Goal: Information Seeking & Learning: Learn about a topic

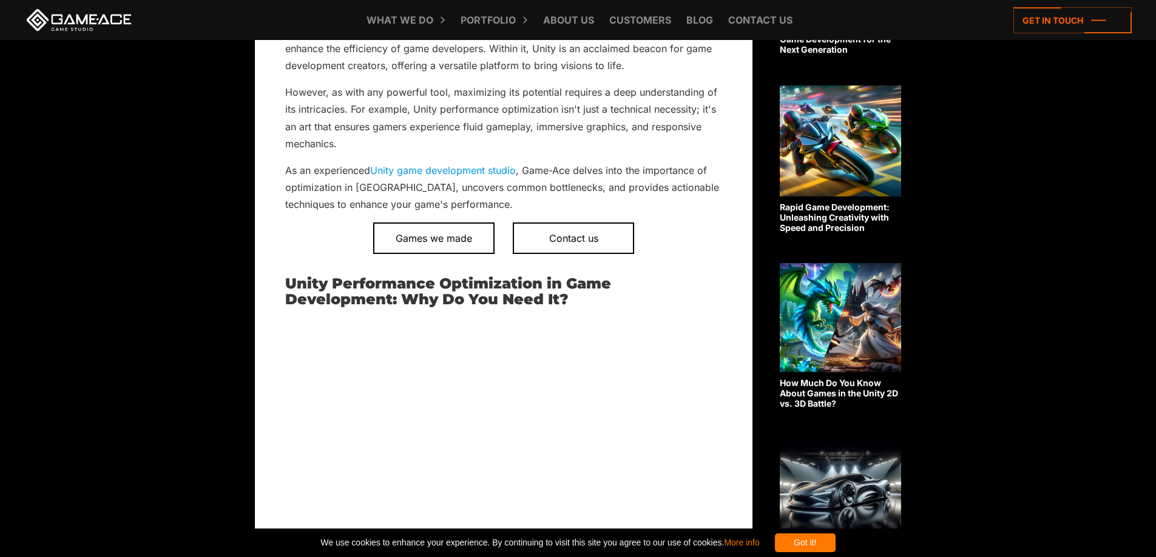
scroll to position [405, 0]
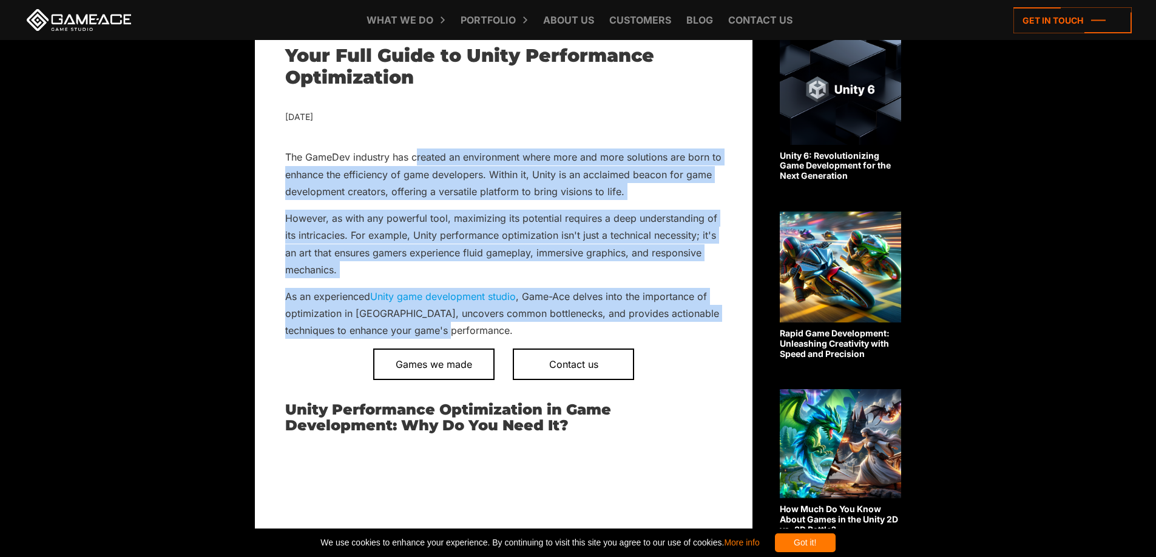
drag, startPoint x: 469, startPoint y: 156, endPoint x: 734, endPoint y: 334, distance: 318.6
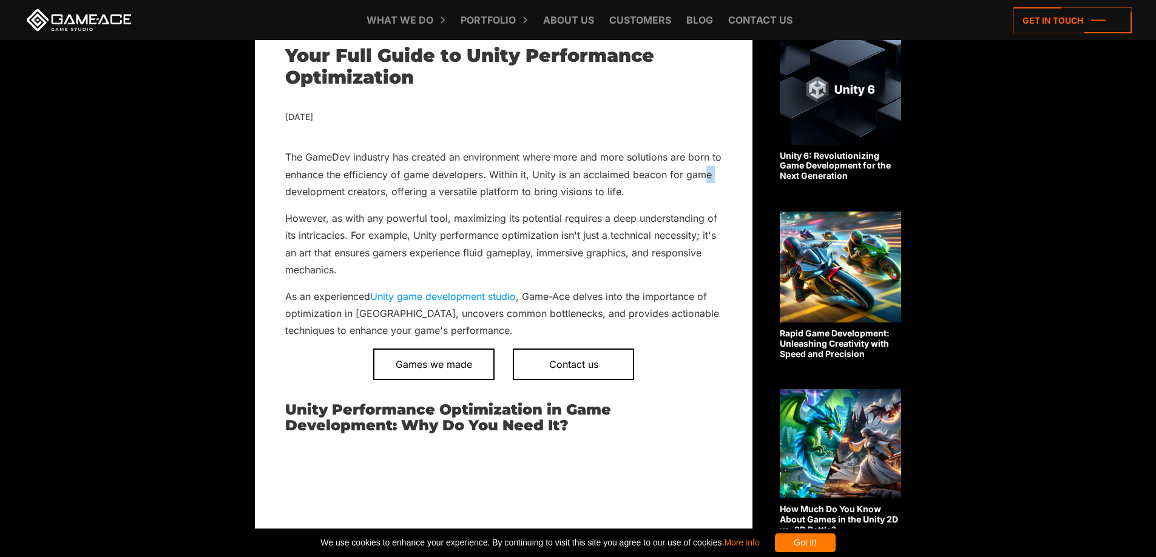
drag, startPoint x: 706, startPoint y: 179, endPoint x: 224, endPoint y: 185, distance: 482.3
click at [387, 189] on p "The GameDev industry has created an environment where more and more solutions a…" at bounding box center [503, 175] width 437 height 52
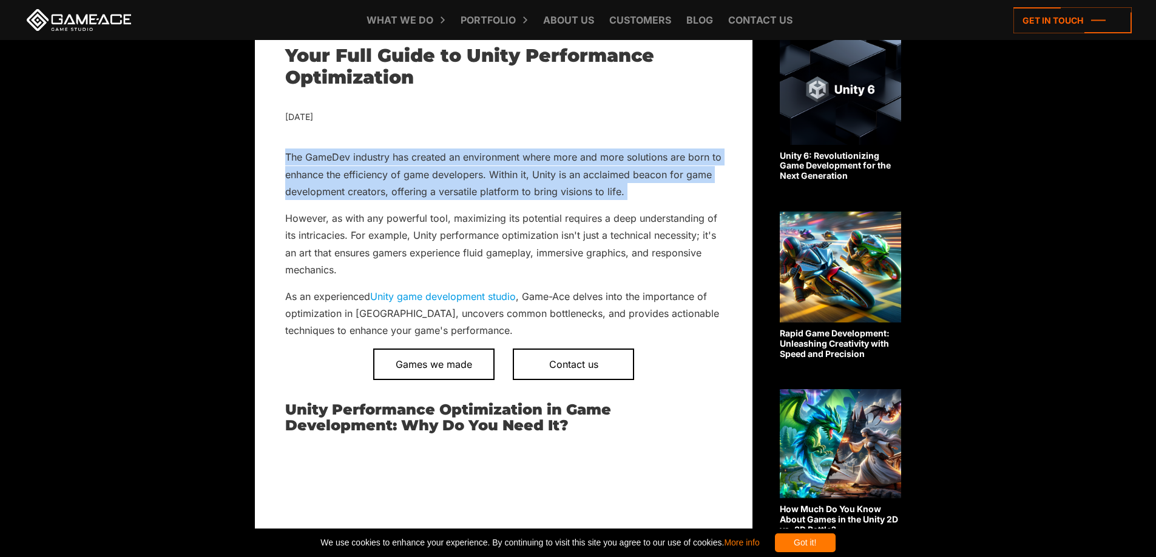
click at [387, 189] on p "The GameDev industry has created an environment where more and more solutions a…" at bounding box center [503, 175] width 437 height 52
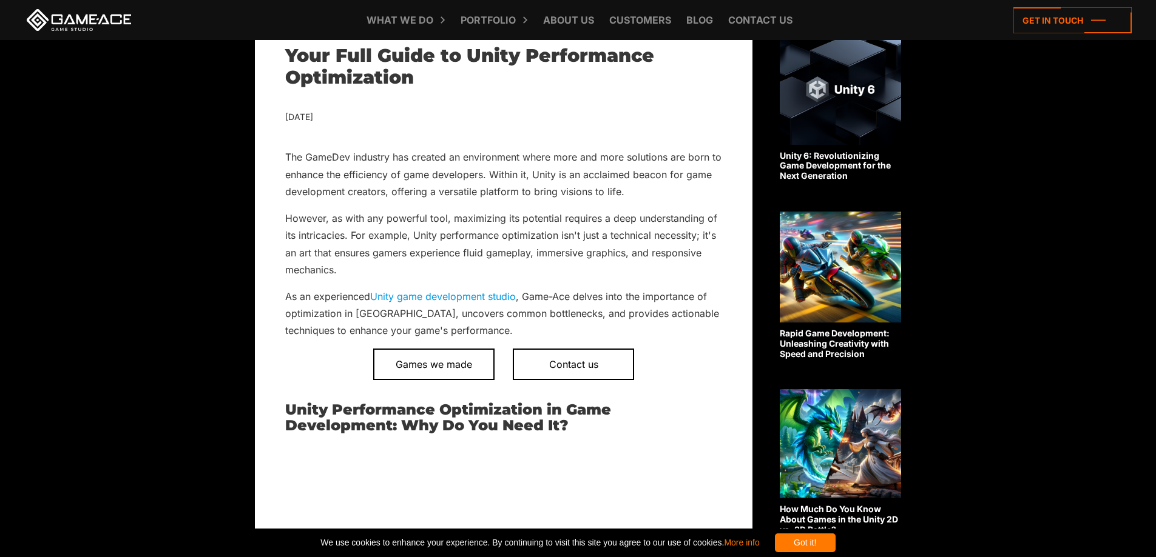
click at [372, 210] on p "However, as with any powerful tool, maximizing its potential requires a deep un…" at bounding box center [503, 244] width 437 height 69
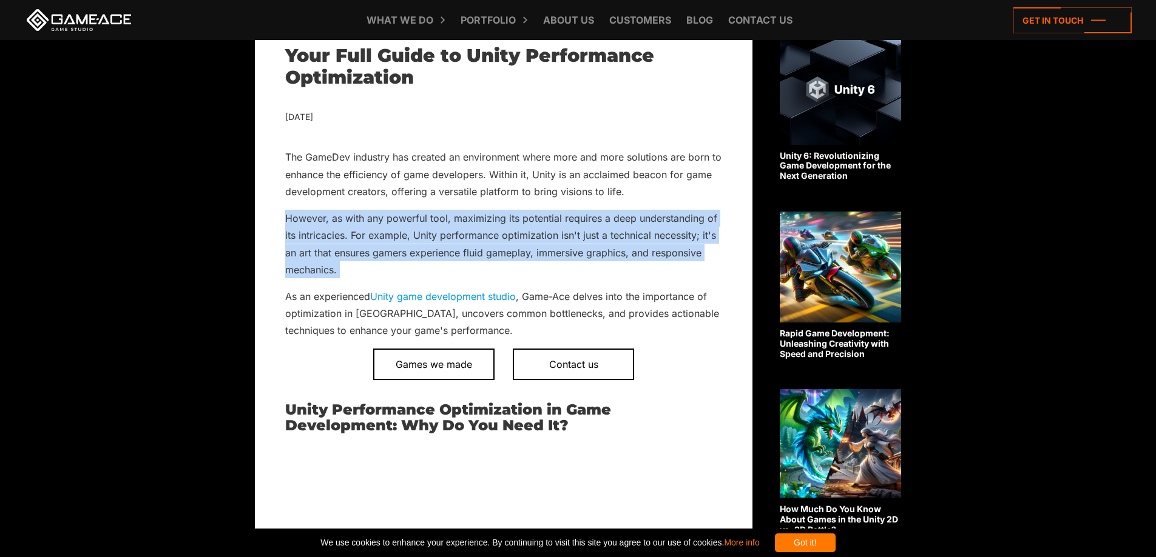
click at [372, 210] on p "However, as with any powerful tool, maximizing its potential requires a deep un…" at bounding box center [503, 244] width 437 height 69
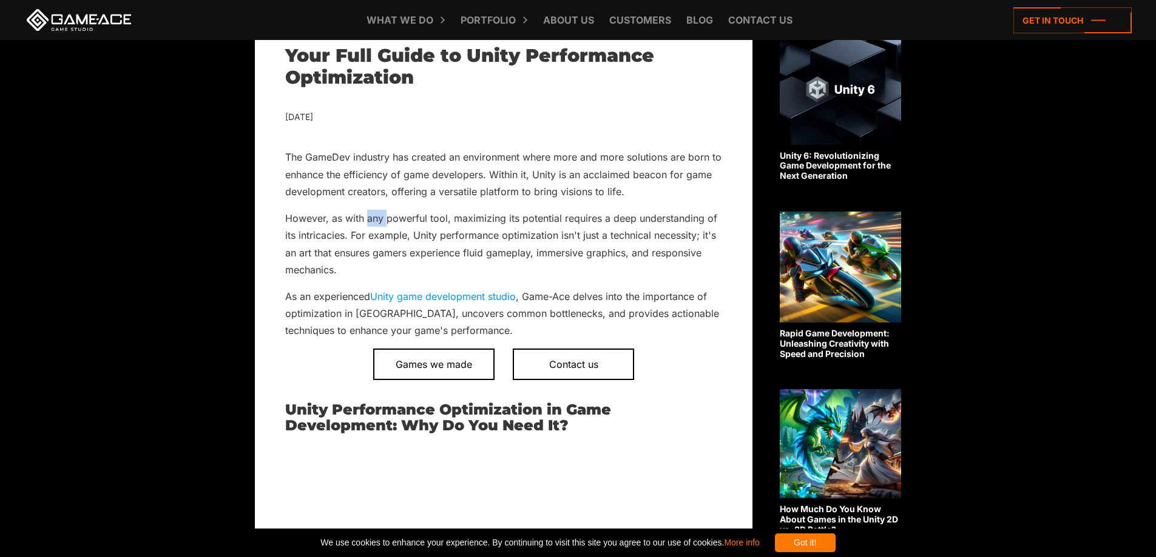
click at [372, 210] on p "However, as with any powerful tool, maximizing its potential requires a deep un…" at bounding box center [503, 244] width 437 height 69
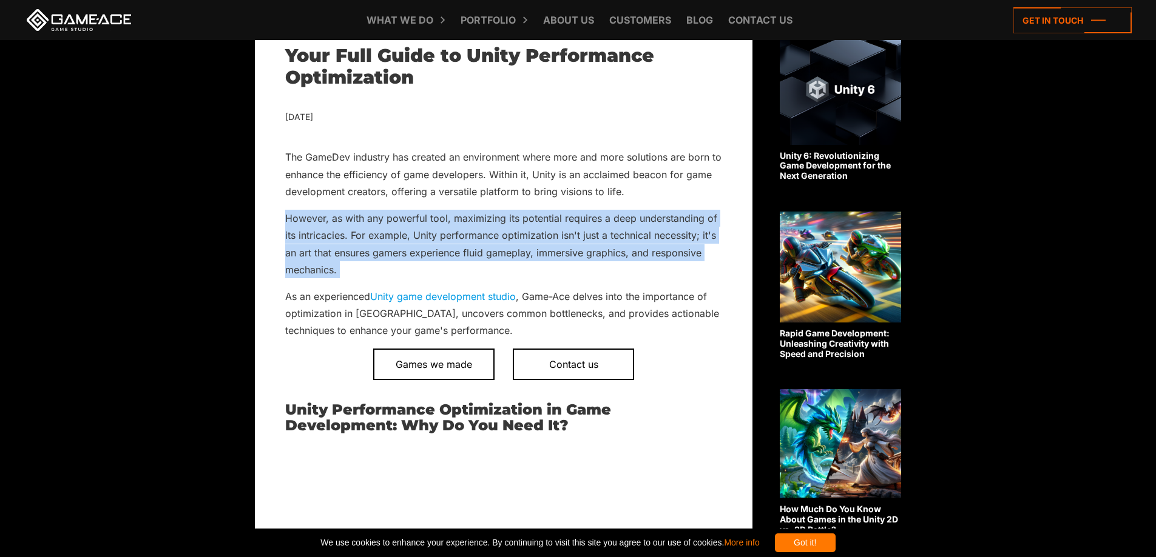
click at [372, 210] on p "However, as with any powerful tool, maximizing its potential requires a deep un…" at bounding box center [503, 244] width 437 height 69
click at [372, 220] on p "However, as with any powerful tool, maximizing its potential requires a deep un…" at bounding box center [503, 244] width 437 height 69
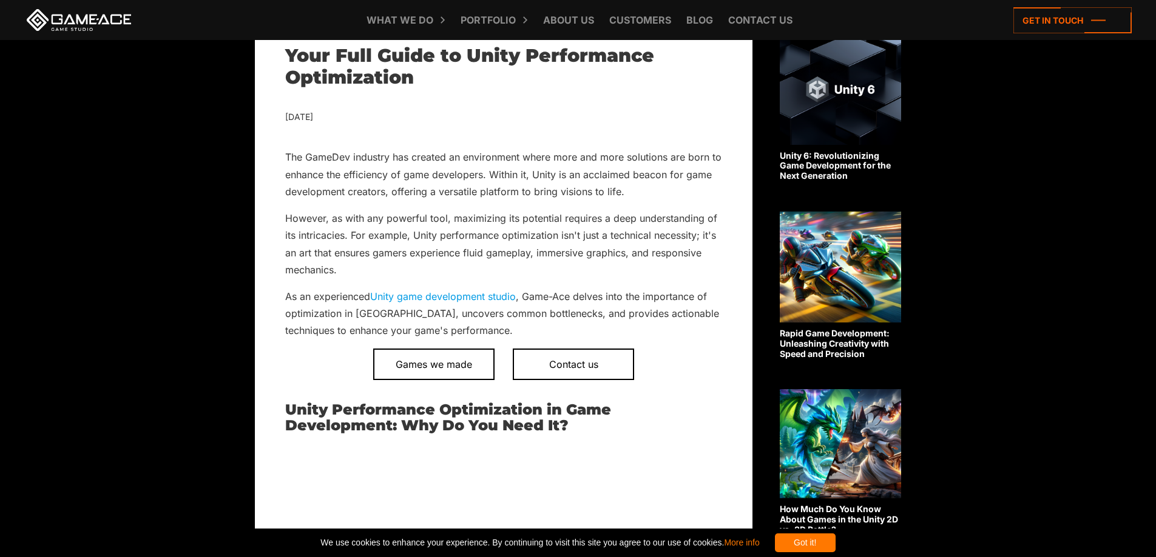
drag, startPoint x: 666, startPoint y: 262, endPoint x: 267, endPoint y: 254, distance: 398.6
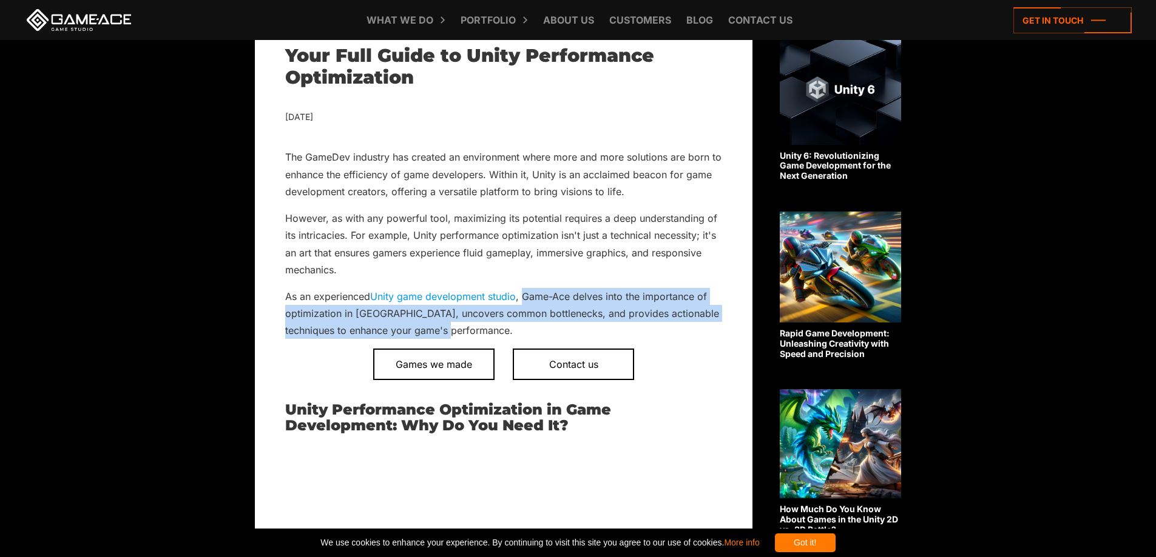
drag, startPoint x: 527, startPoint y: 295, endPoint x: 671, endPoint y: 324, distance: 146.6
click at [671, 324] on p "As an experienced Unity game development studio , Game-Ace delves into the impo…" at bounding box center [503, 314] width 437 height 52
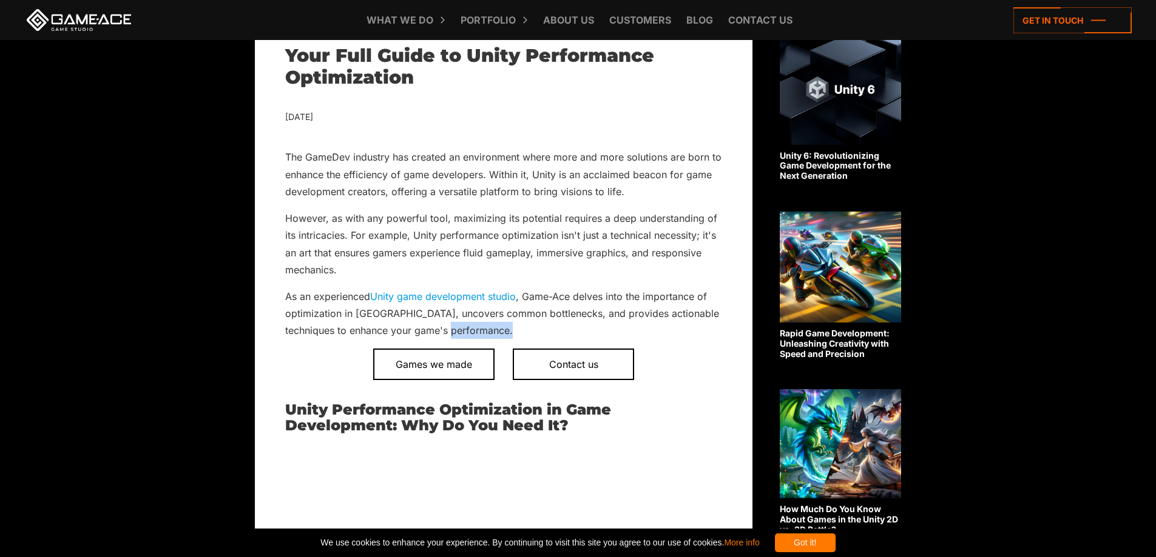
click at [671, 324] on p "As an experienced Unity game development studio , Game-Ace delves into the impo…" at bounding box center [503, 314] width 437 height 52
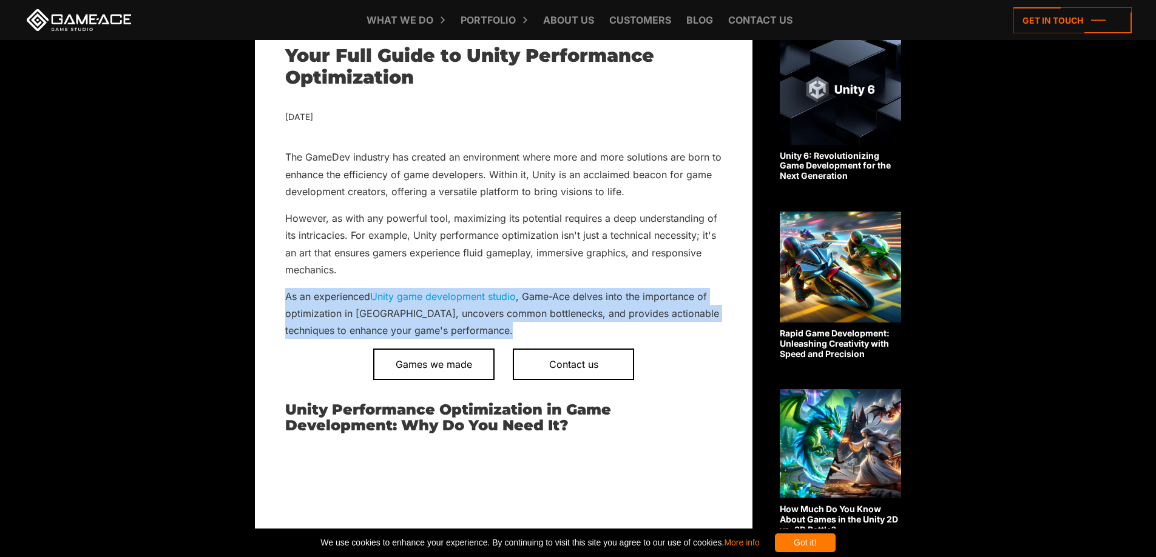
click at [671, 324] on p "As an experienced Unity game development studio , Game-Ace delves into the impo…" at bounding box center [503, 314] width 437 height 52
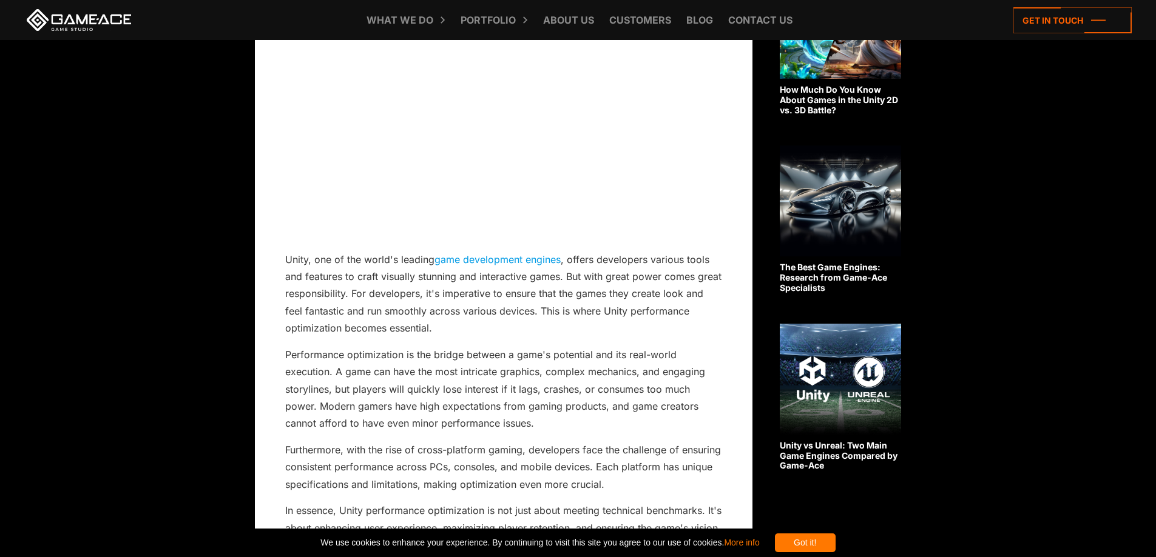
scroll to position [890, 0]
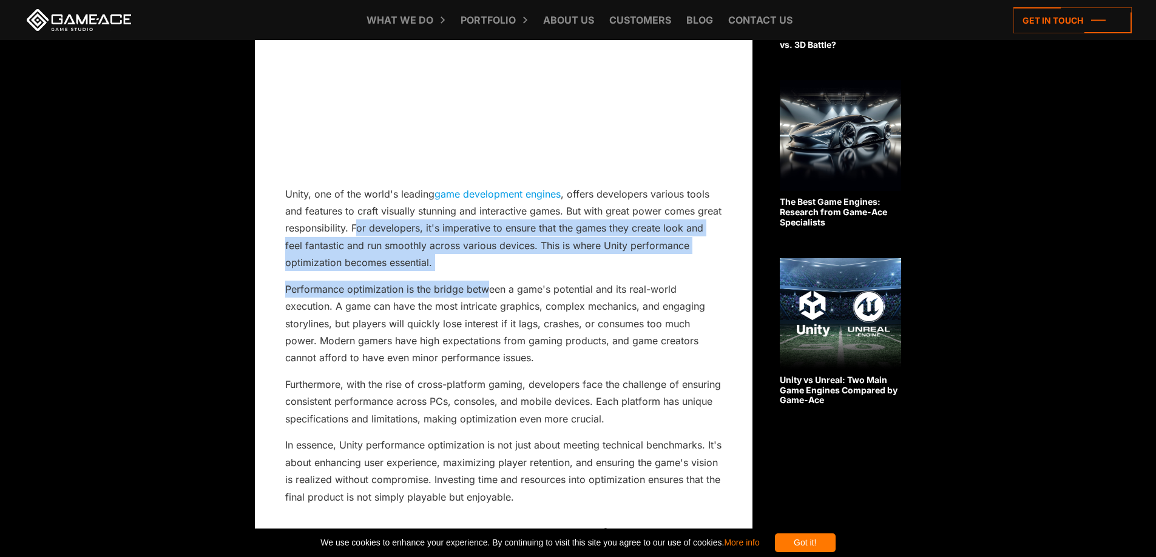
drag, startPoint x: 383, startPoint y: 223, endPoint x: 497, endPoint y: 313, distance: 145.1
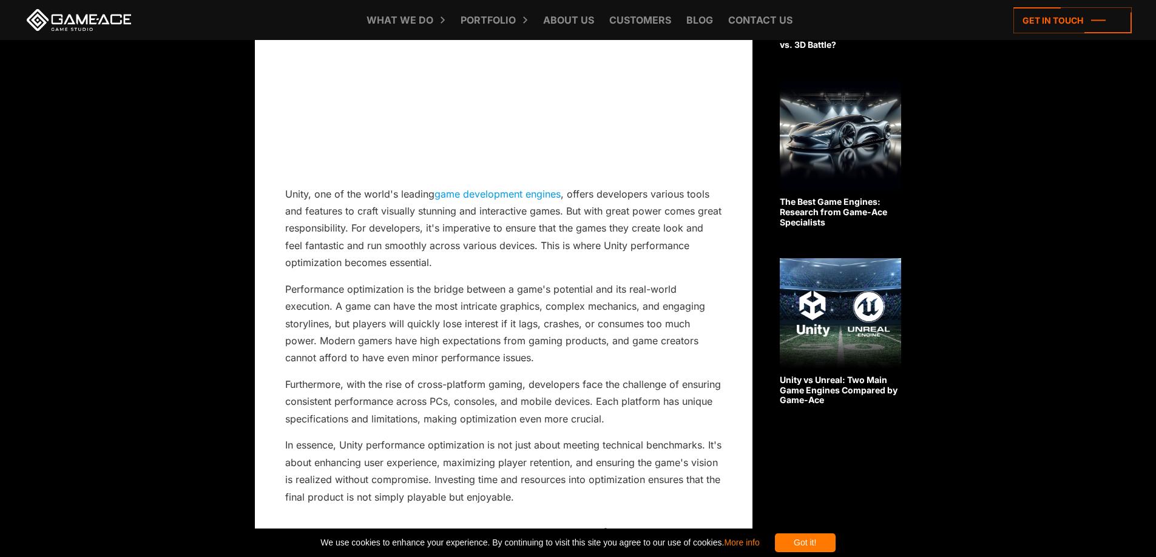
click at [501, 320] on p "Performance optimization is the bridge between a game's potential and its real-…" at bounding box center [503, 324] width 437 height 86
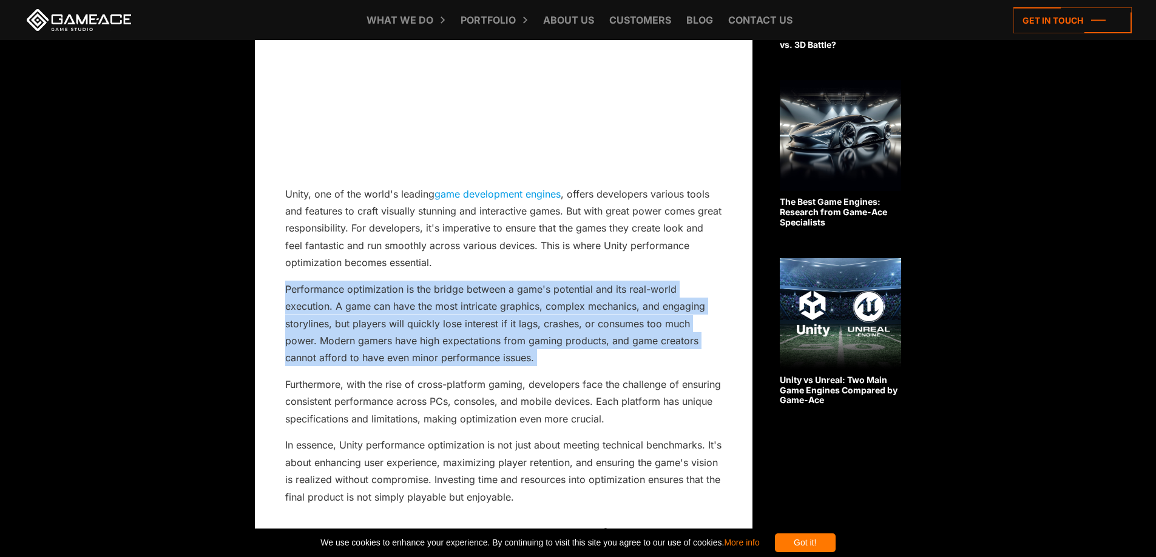
click at [501, 320] on p "Performance optimization is the bridge between a game's potential and its real-…" at bounding box center [503, 324] width 437 height 86
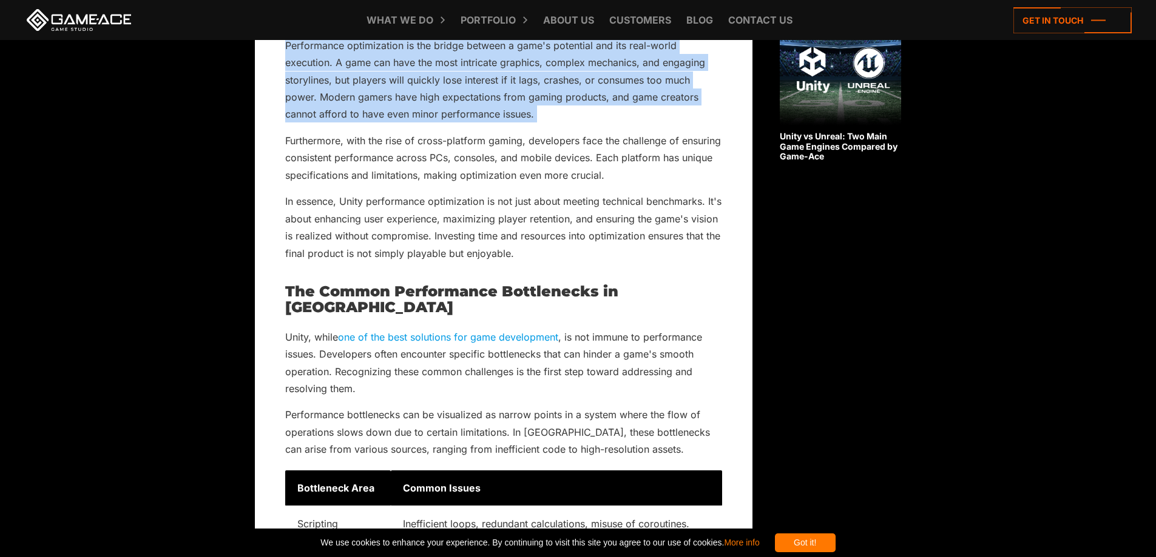
scroll to position [1213, 0]
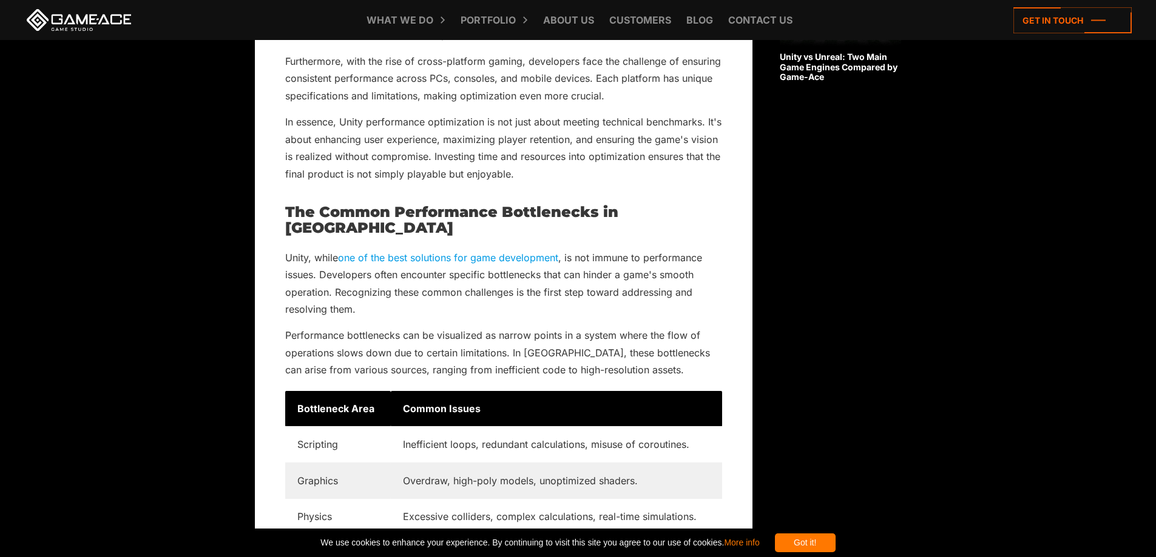
click at [516, 293] on p "Unity, while one of the best solutions for game development , is not immune to …" at bounding box center [503, 283] width 437 height 69
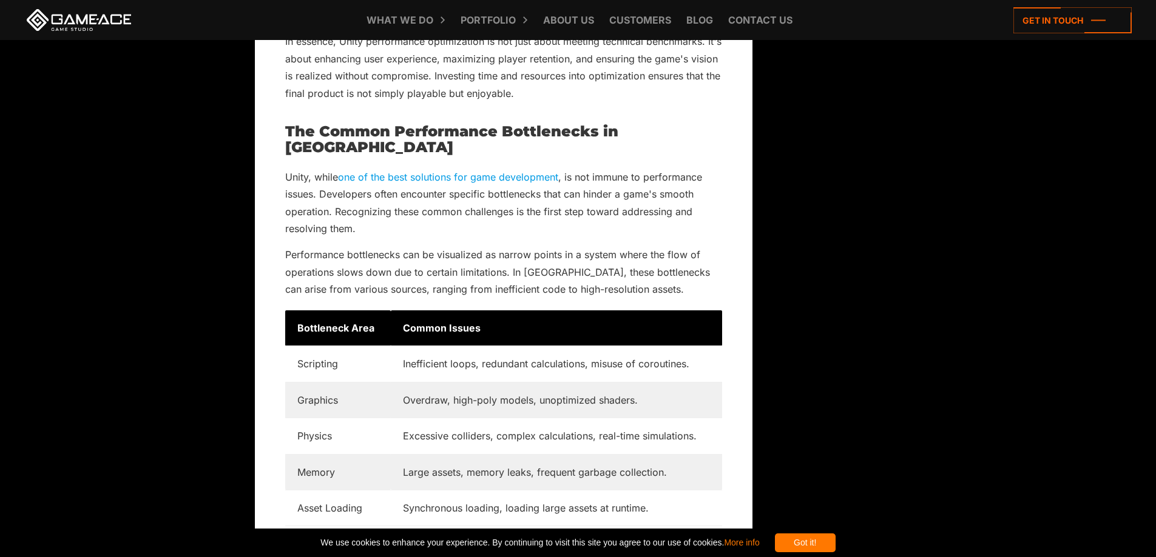
click at [425, 349] on td "Inefficient loops, redundant calculations, misuse of coroutines." at bounding box center [556, 364] width 331 height 36
click at [662, 384] on td "Overdraw, high-poly models, unoptimized shaders." at bounding box center [556, 400] width 331 height 36
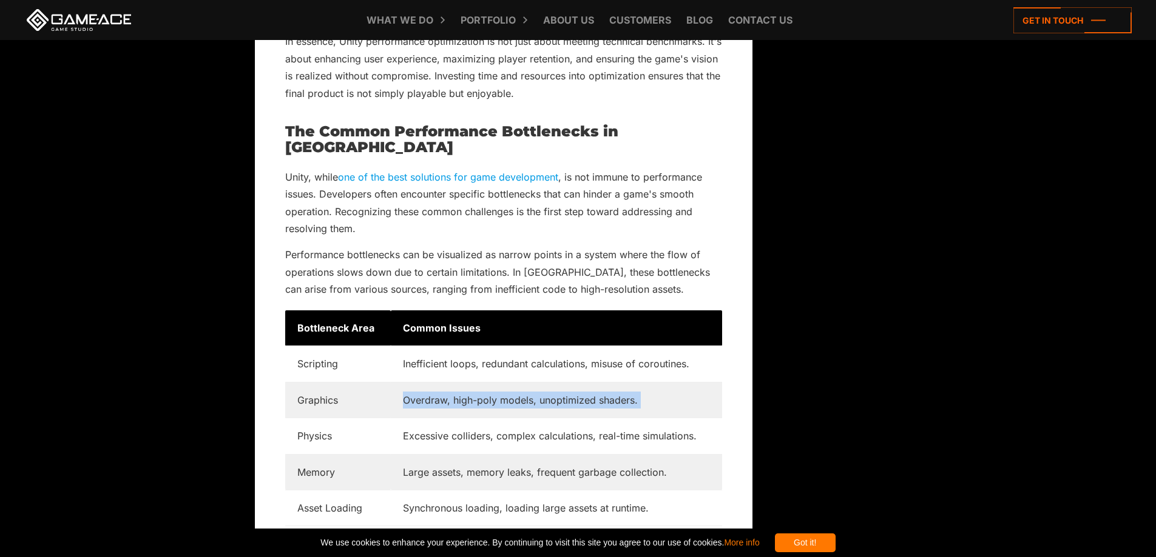
click at [662, 384] on td "Overdraw, high-poly models, unoptimized shaders." at bounding box center [556, 400] width 331 height 36
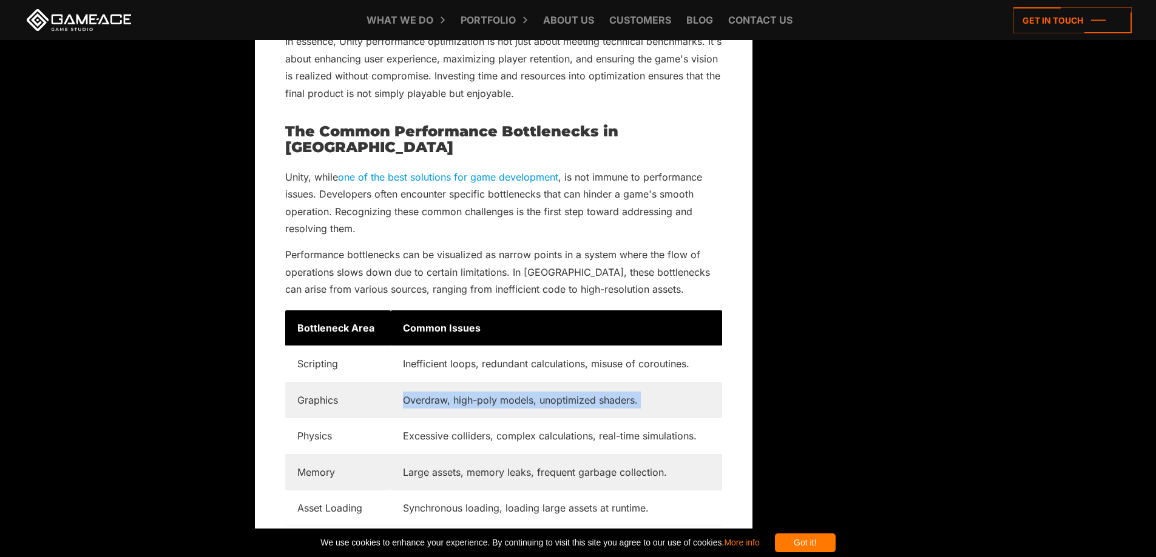
click at [662, 384] on td "Overdraw, high-poly models, unoptimized shaders." at bounding box center [556, 400] width 331 height 36
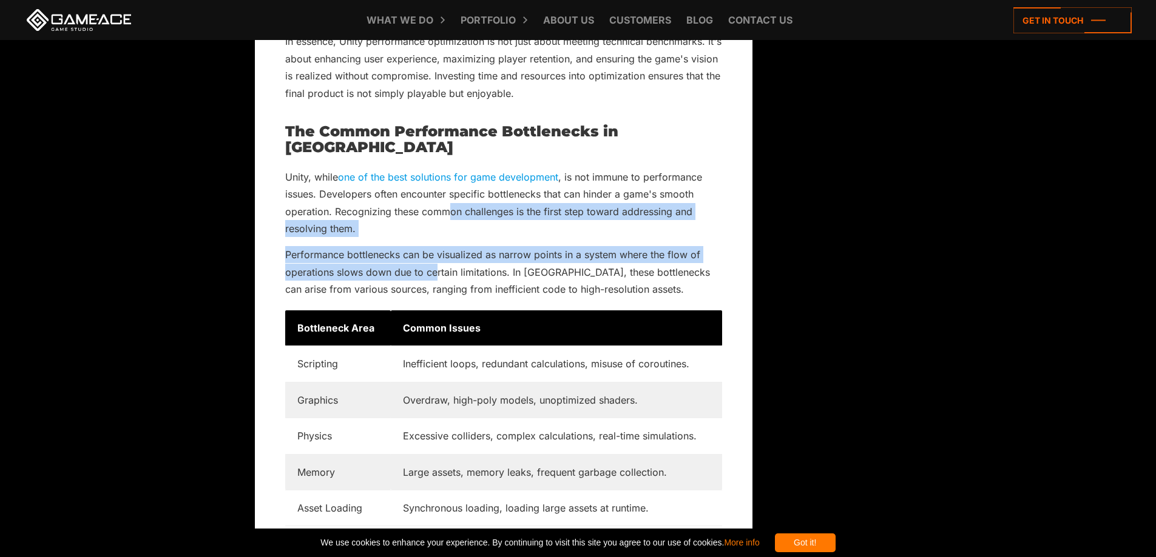
drag, startPoint x: 451, startPoint y: 190, endPoint x: 437, endPoint y: 257, distance: 68.9
click at [437, 257] on p "Performance bottlenecks can be visualized as narrow points in a system where th…" at bounding box center [503, 272] width 437 height 52
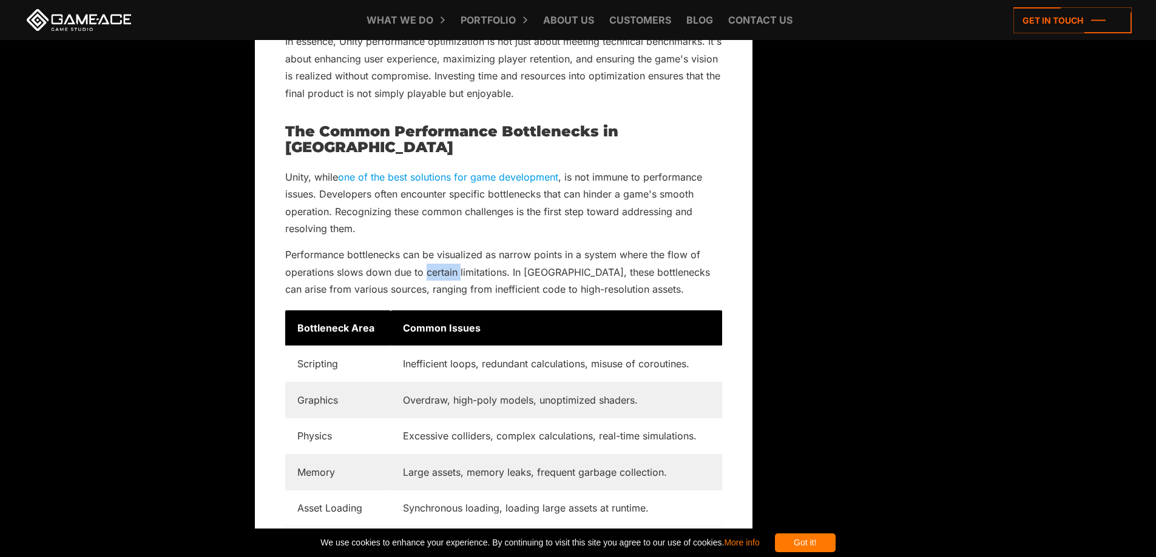
click at [437, 257] on p "Performance bottlenecks can be visualized as narrow points in a system where th…" at bounding box center [503, 272] width 437 height 52
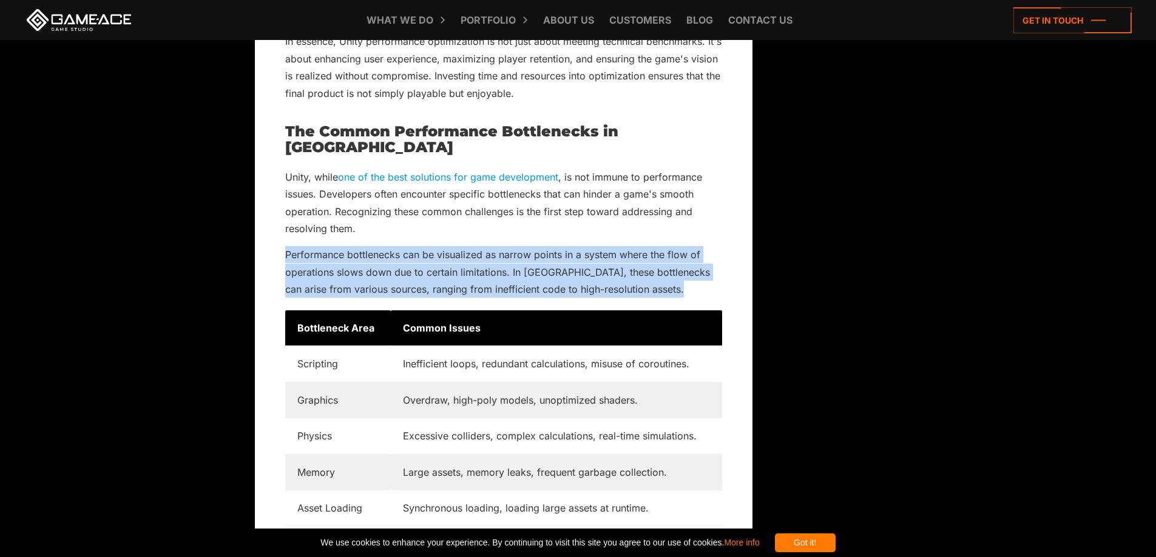
click at [437, 257] on p "Performance bottlenecks can be visualized as narrow points in a system where th…" at bounding box center [503, 272] width 437 height 52
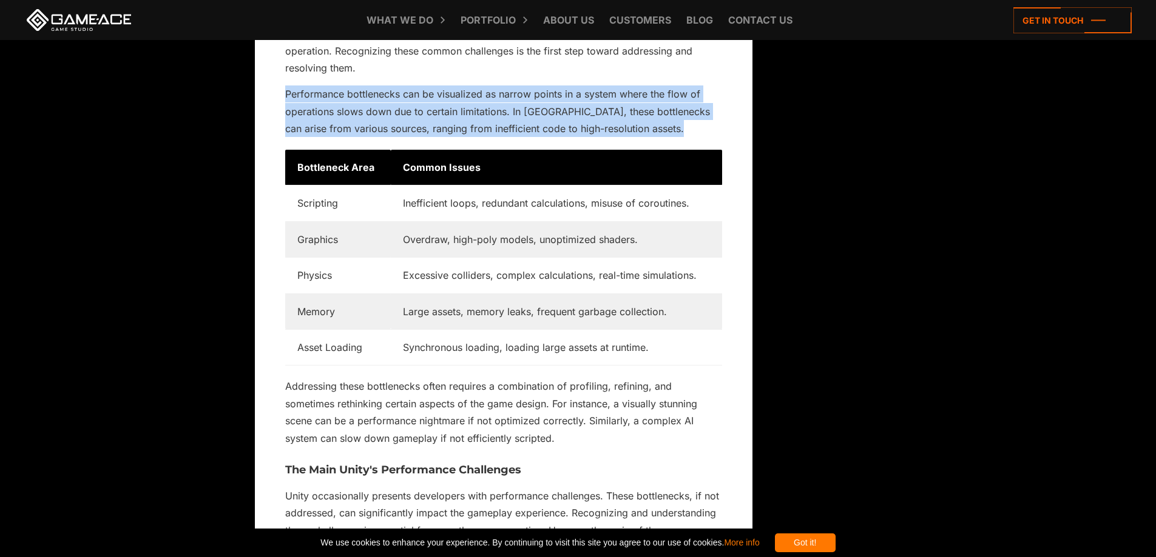
scroll to position [1456, 0]
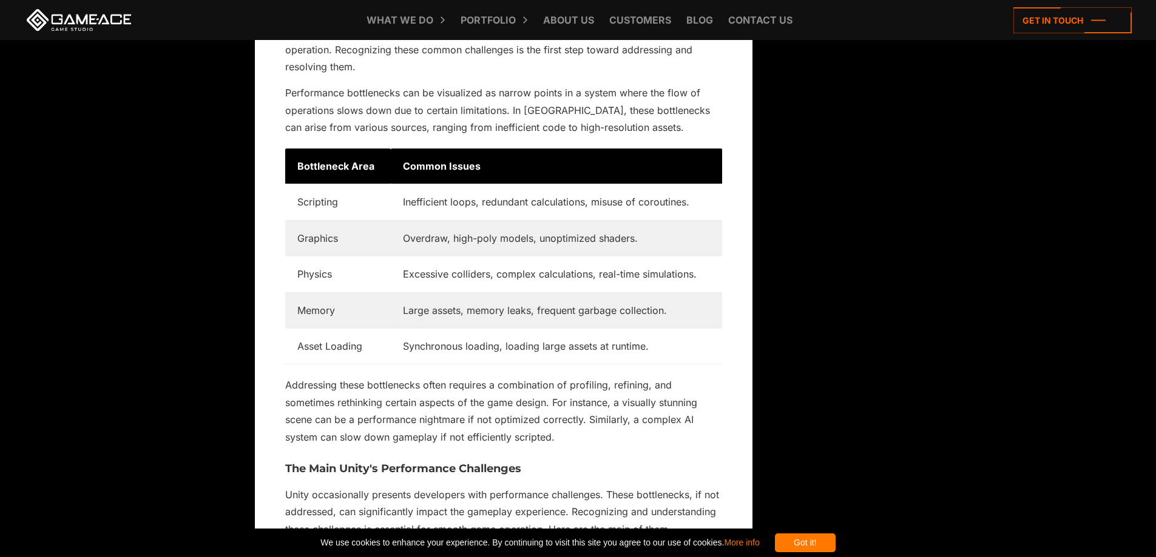
click at [432, 257] on td "Excessive colliders, complex calculations, real-time simulations." at bounding box center [556, 275] width 331 height 36
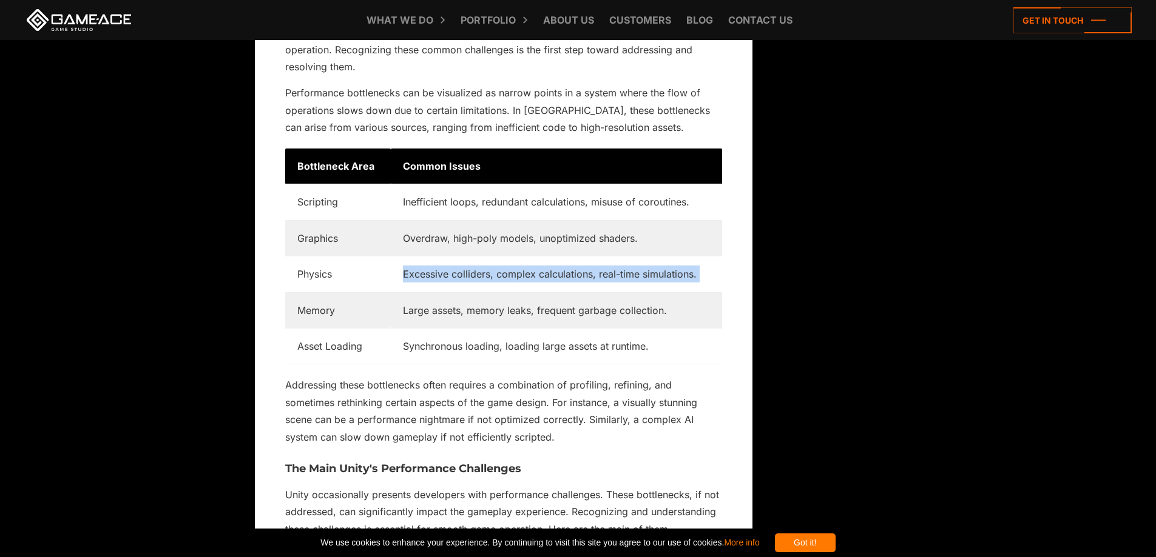
click at [432, 257] on td "Excessive colliders, complex calculations, real-time simulations." at bounding box center [556, 275] width 331 height 36
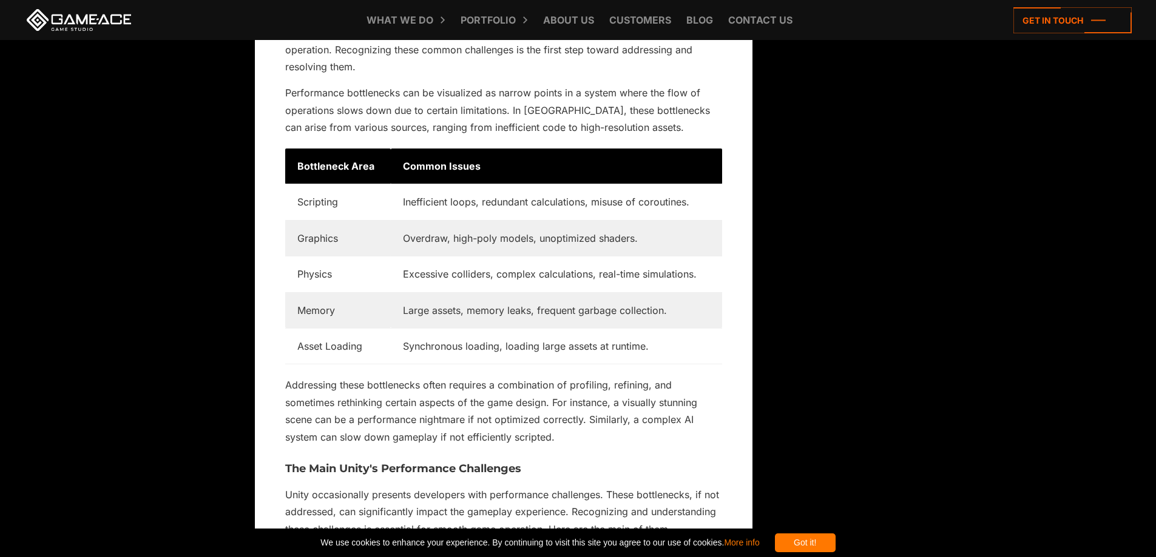
click at [579, 195] on td "Inefficient loops, redundant calculations, misuse of coroutines." at bounding box center [556, 202] width 331 height 36
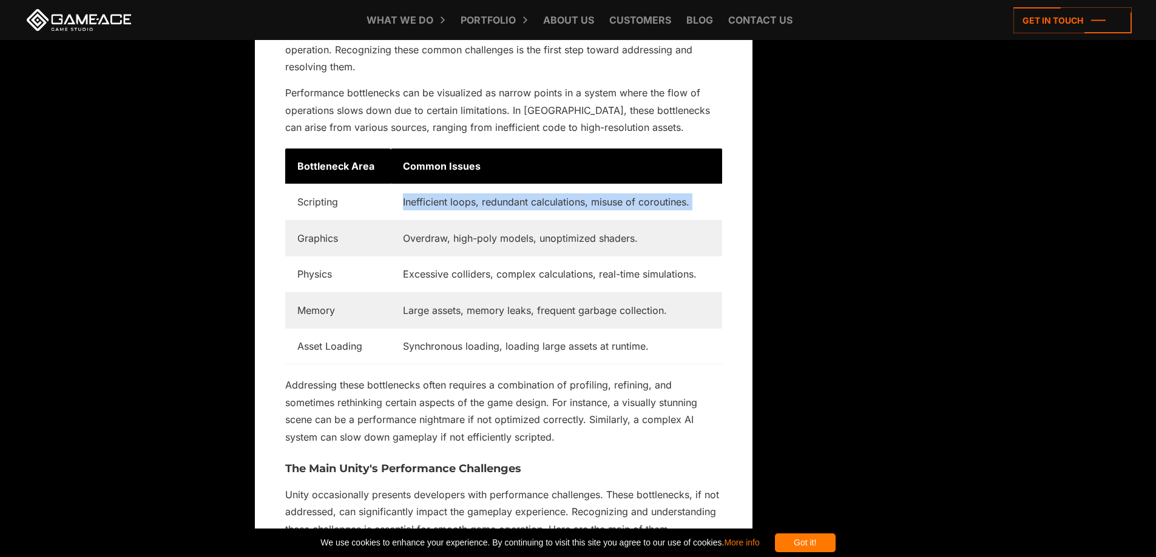
click at [579, 195] on td "Inefficient loops, redundant calculations, misuse of coroutines." at bounding box center [556, 202] width 331 height 36
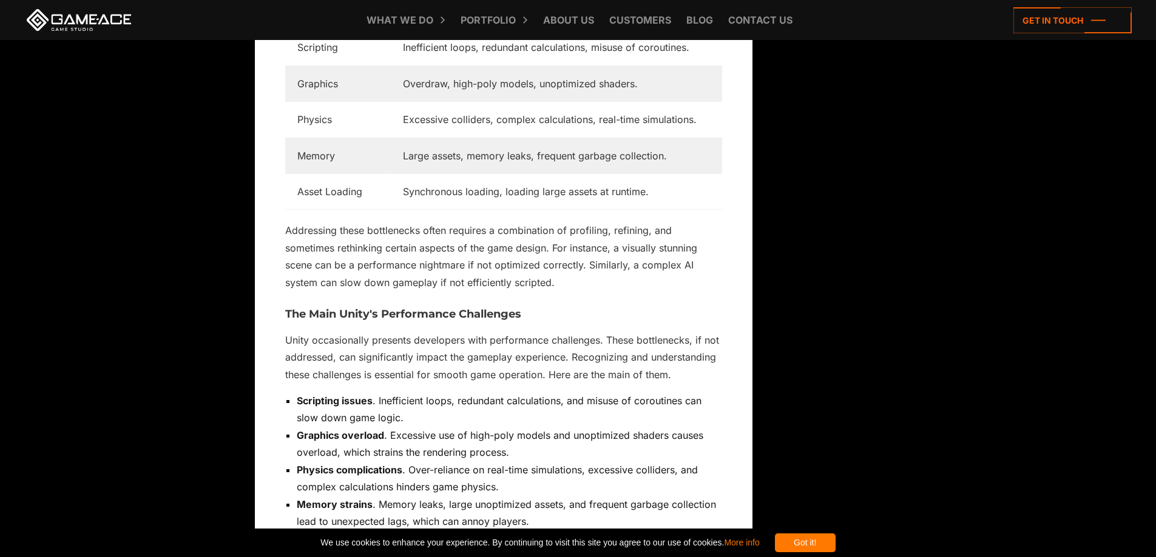
scroll to position [1618, 0]
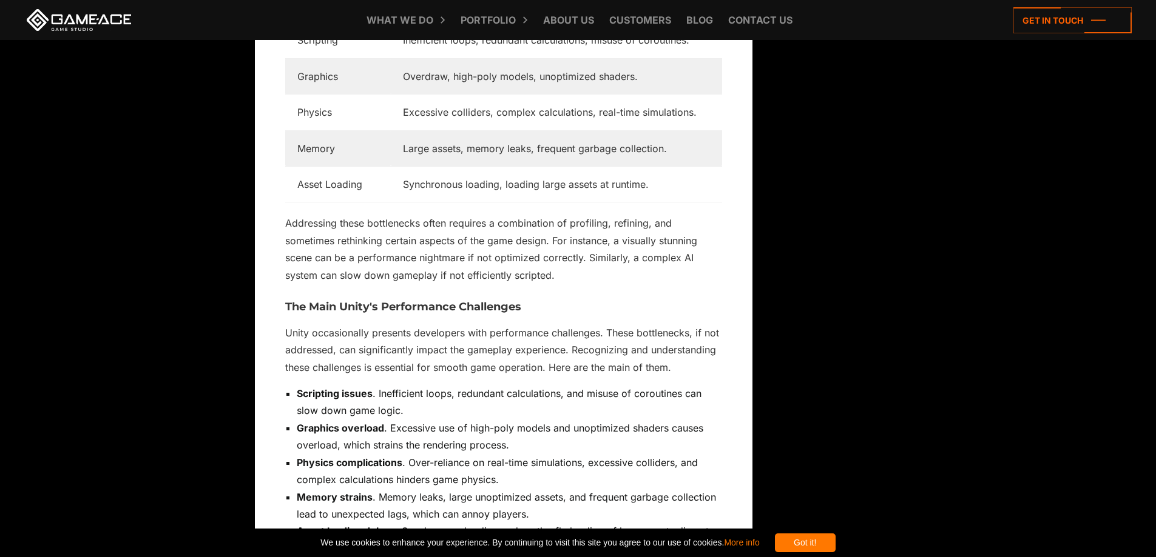
click at [458, 359] on p "Unity occasionally presents developers with performance challenges. These bottl…" at bounding box center [503, 351] width 437 height 52
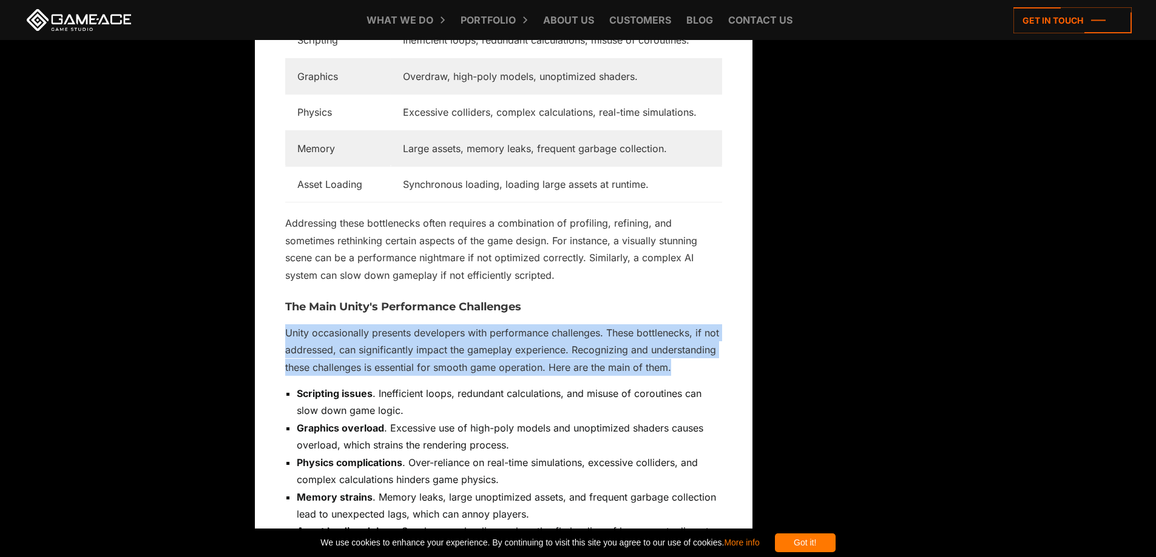
click at [458, 359] on p "Unity occasionally presents developers with performance challenges. These bottl…" at bounding box center [503, 351] width 437 height 52
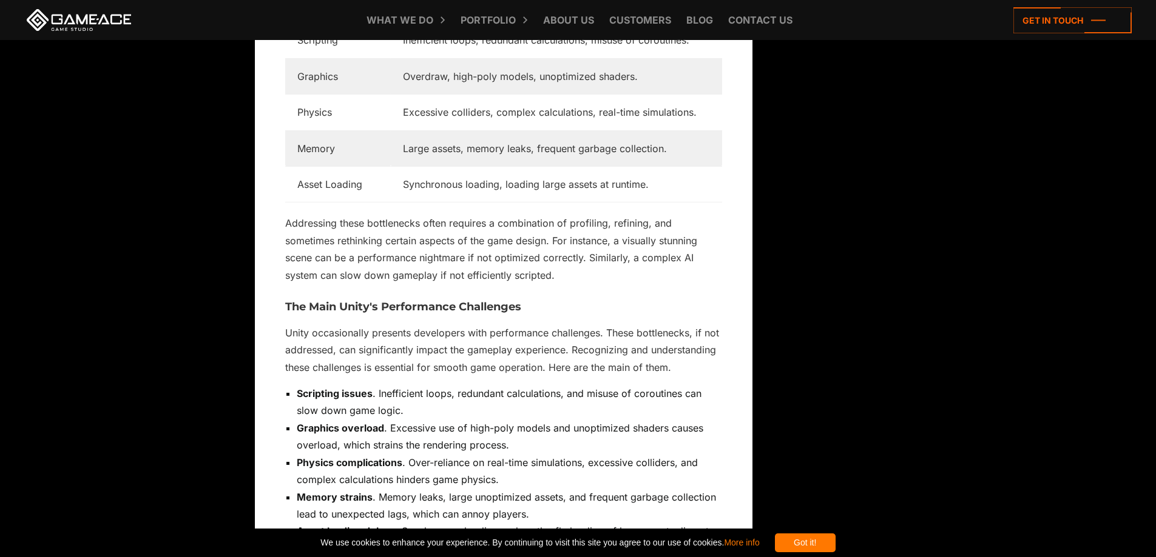
click at [448, 420] on li "Graphics overload . Excessive use of high-poly models and unoptimized shaders c…" at bounding box center [509, 437] width 425 height 35
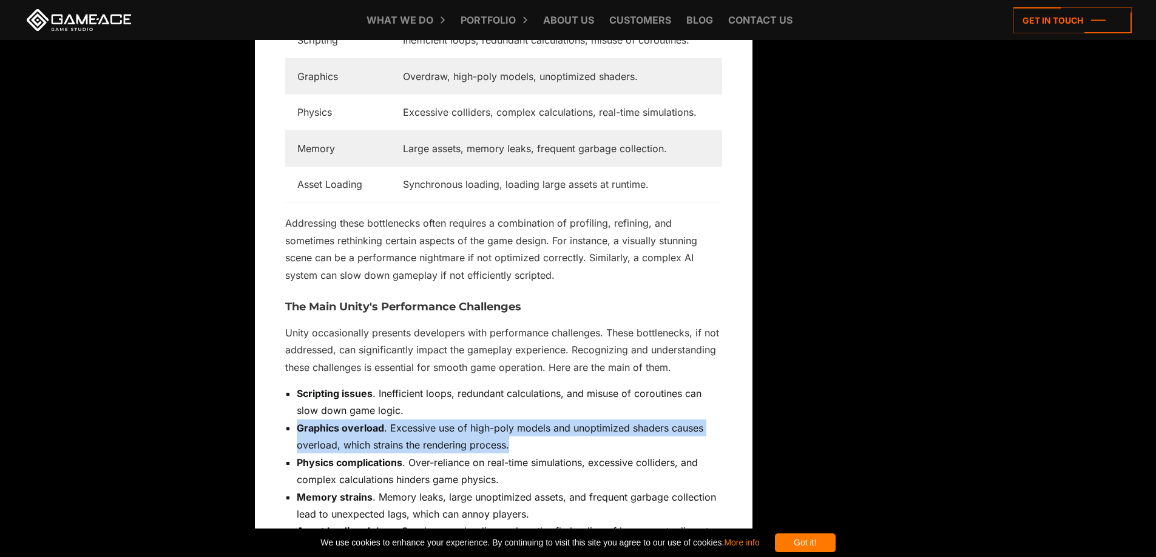
click at [448, 420] on li "Graphics overload . Excessive use of high-poly models and unoptimized shaders c…" at bounding box center [509, 437] width 425 height 35
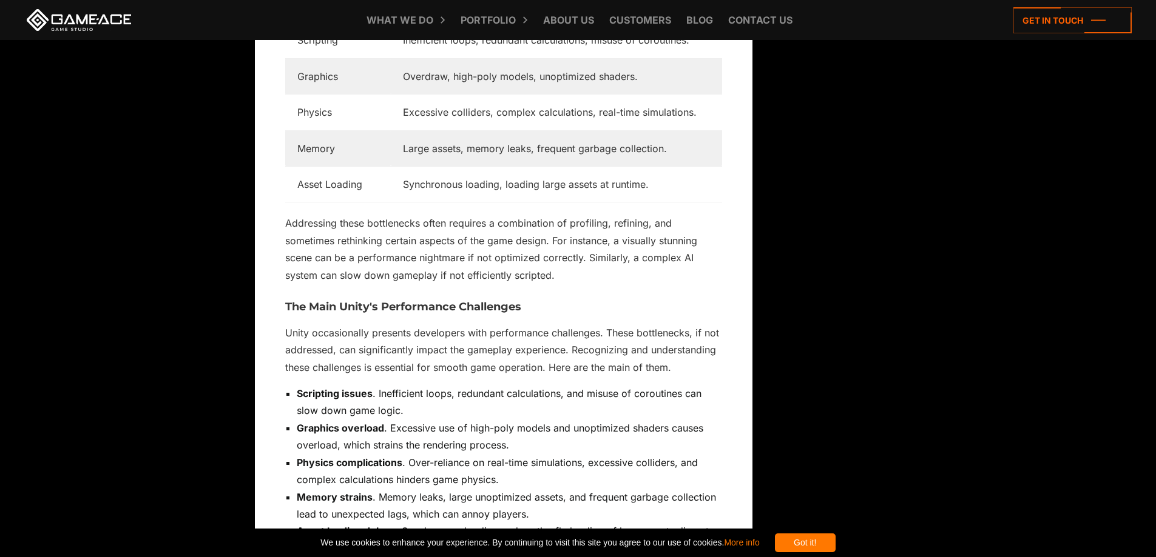
scroll to position [1941, 0]
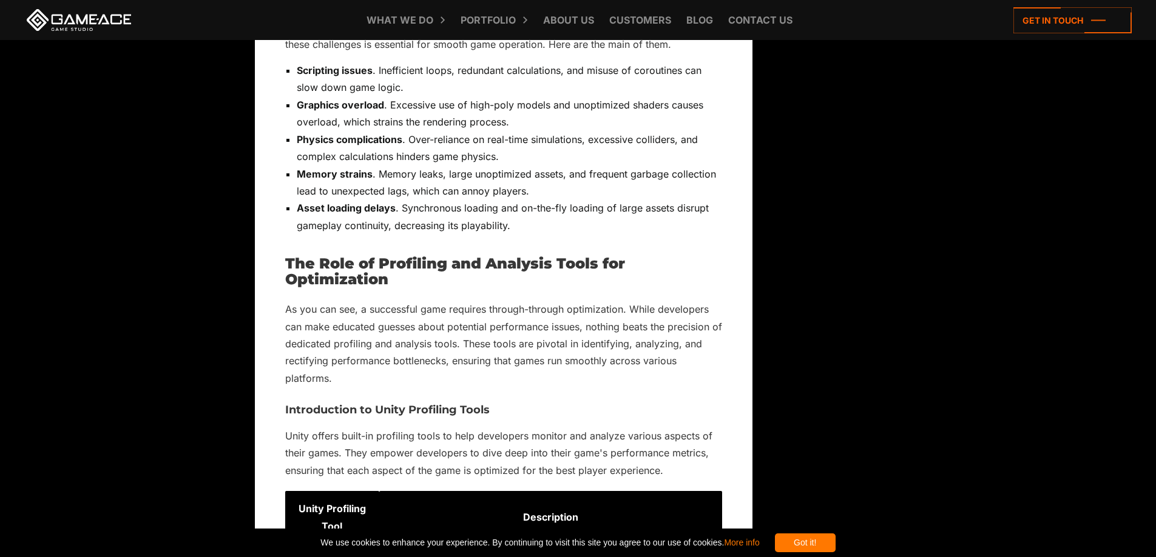
click at [447, 428] on p "Unity offers built-in profiling tools to help developers monitor and analyze va…" at bounding box center [503, 454] width 437 height 52
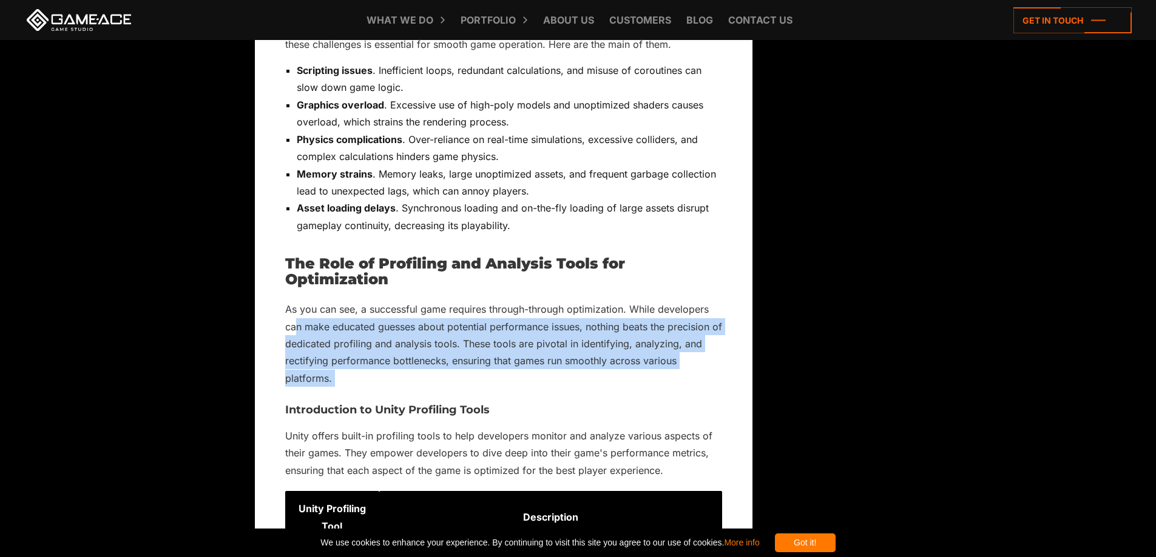
drag, startPoint x: 298, startPoint y: 308, endPoint x: 269, endPoint y: 383, distance: 81.2
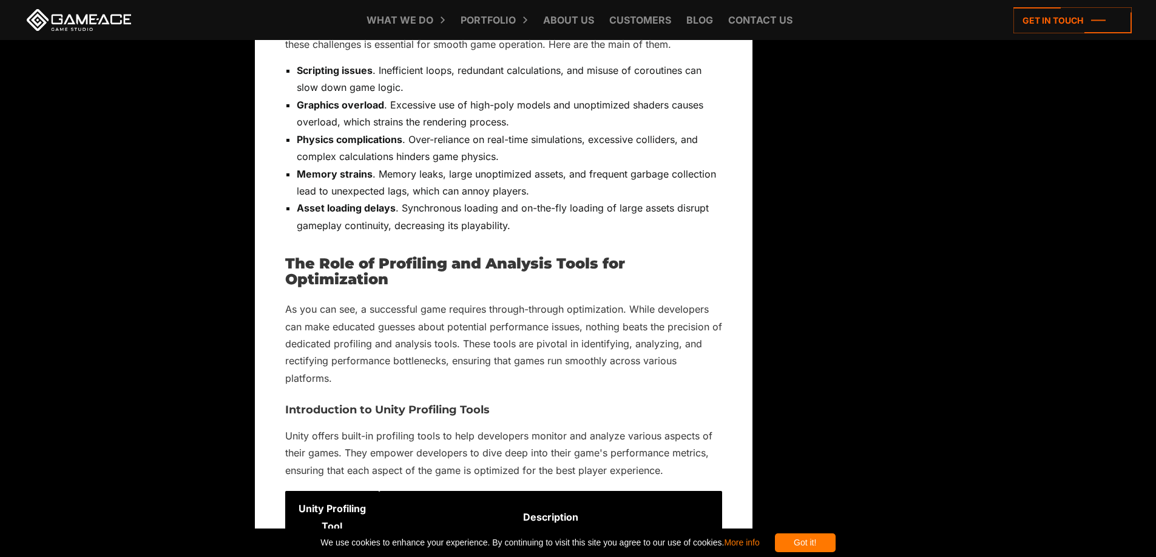
scroll to position [2346, 0]
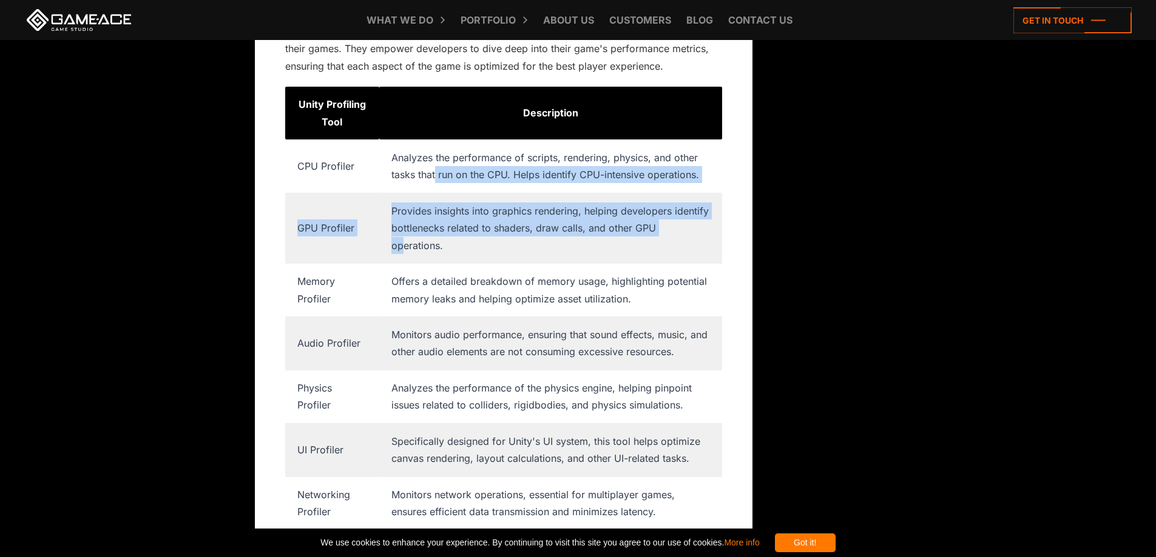
drag, startPoint x: 443, startPoint y: 160, endPoint x: 668, endPoint y: 221, distance: 233.1
click at [668, 221] on tbody "Unity Profiling Tool Description CPU Profiler Analyzes the performance of scrip…" at bounding box center [503, 308] width 437 height 443
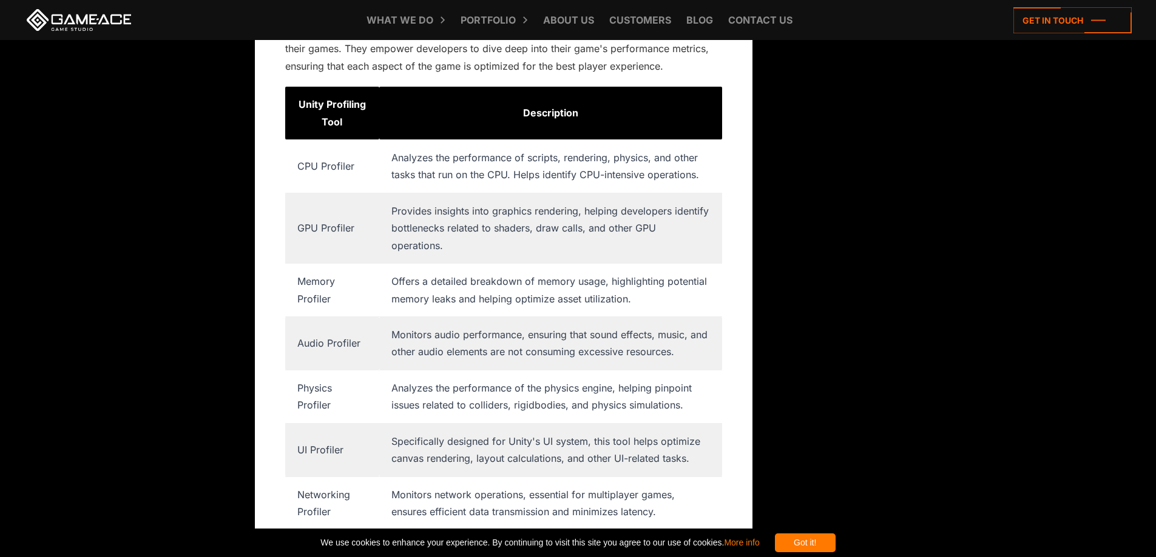
click at [668, 275] on span "Offers a detailed breakdown of memory usage, highlighting potential memory leak…" at bounding box center [548, 289] width 315 height 29
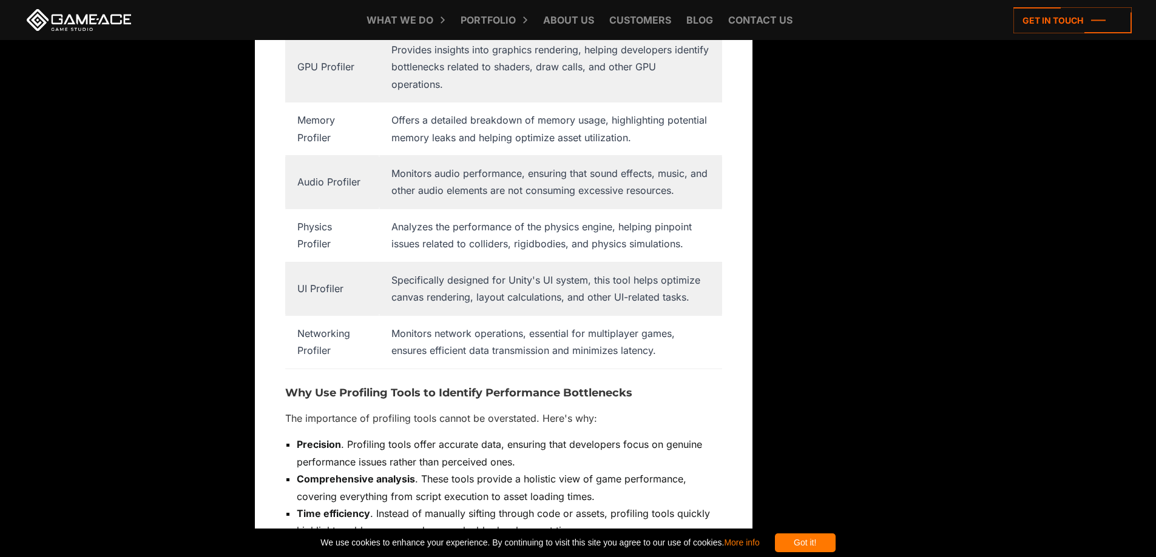
click at [420, 328] on span "Monitors network operations, essential for multiplayer games, ensures efficient…" at bounding box center [532, 342] width 283 height 29
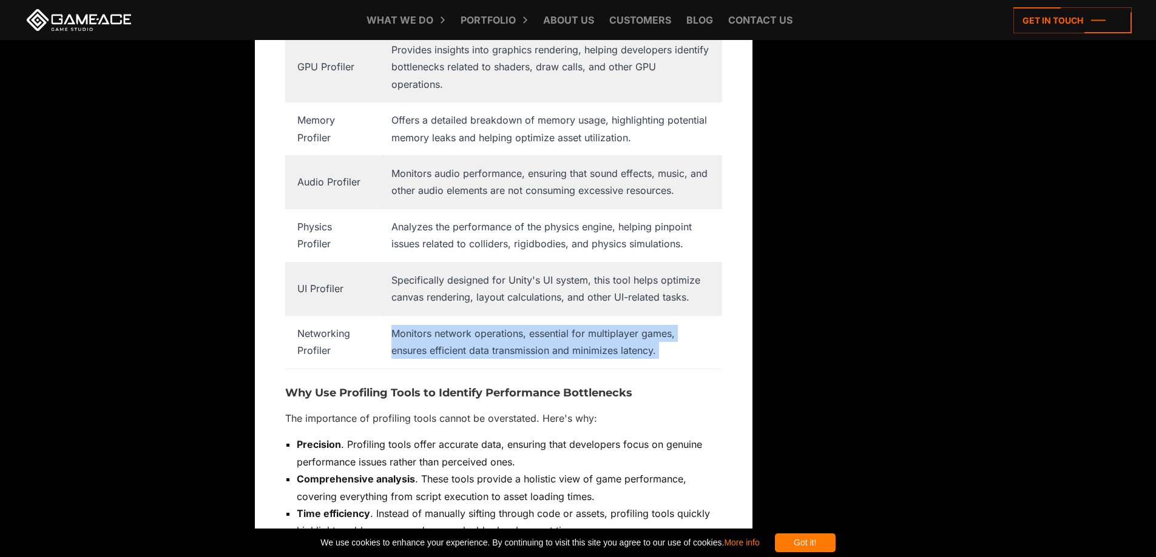
click at [420, 328] on span "Monitors network operations, essential for multiplayer games, ensures efficient…" at bounding box center [532, 342] width 283 height 29
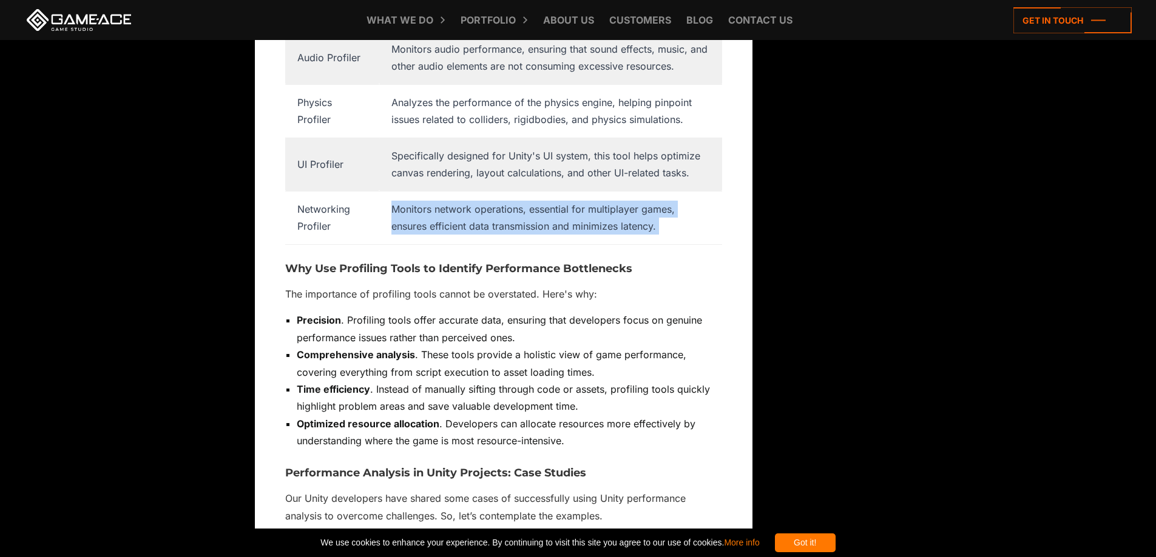
scroll to position [2912, 0]
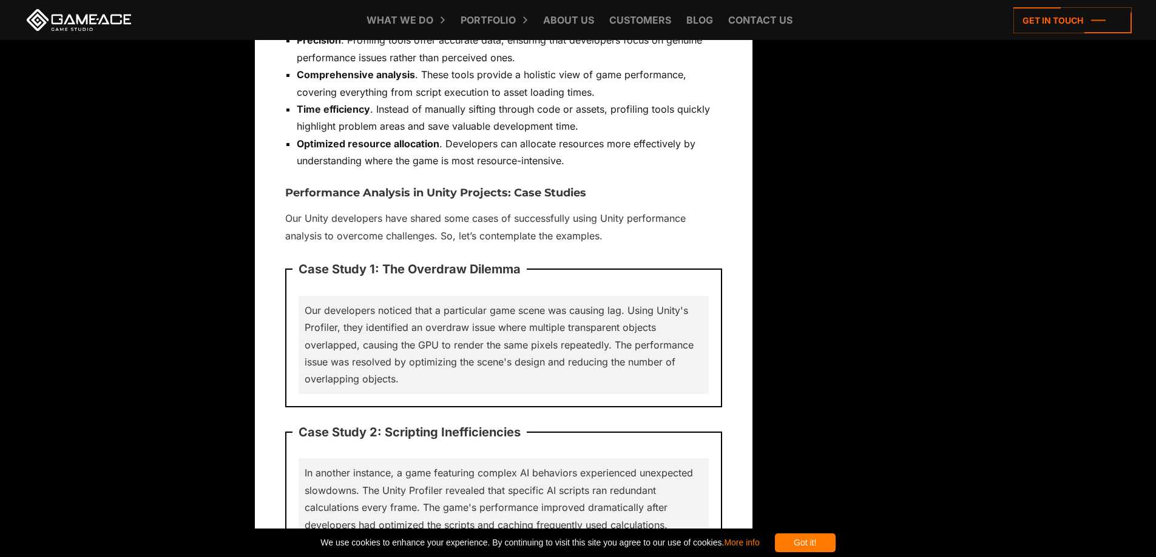
click at [417, 319] on p "Our developers noticed that a particular game scene was causing lag. Using Unit…" at bounding box center [503, 345] width 398 height 86
click at [406, 302] on p "Our developers noticed that a particular game scene was causing lag. Using Unit…" at bounding box center [503, 345] width 398 height 86
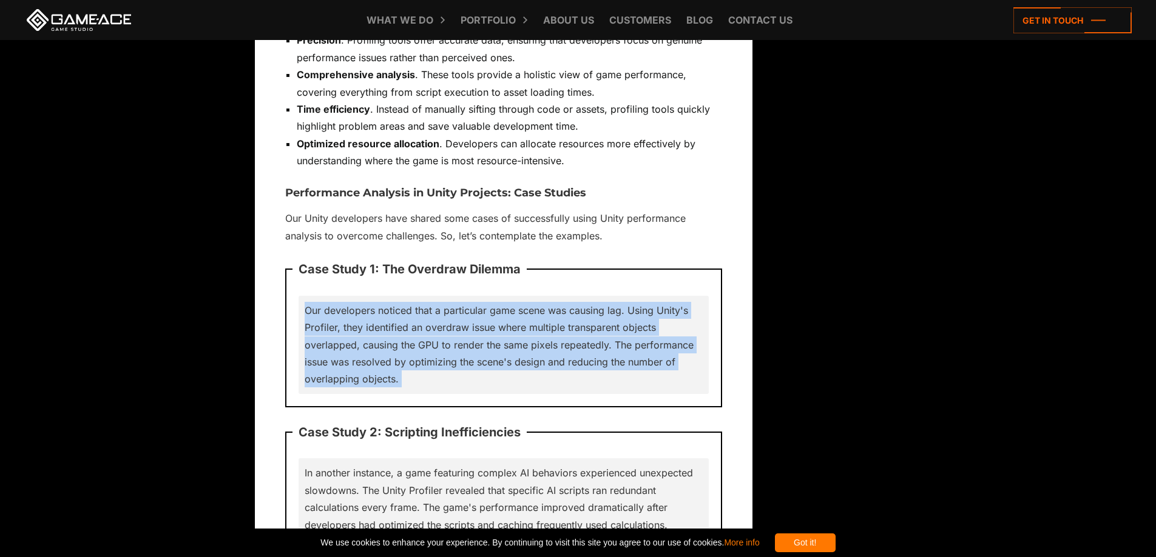
click at [406, 302] on p "Our developers noticed that a particular game scene was causing lag. Using Unit…" at bounding box center [503, 345] width 398 height 86
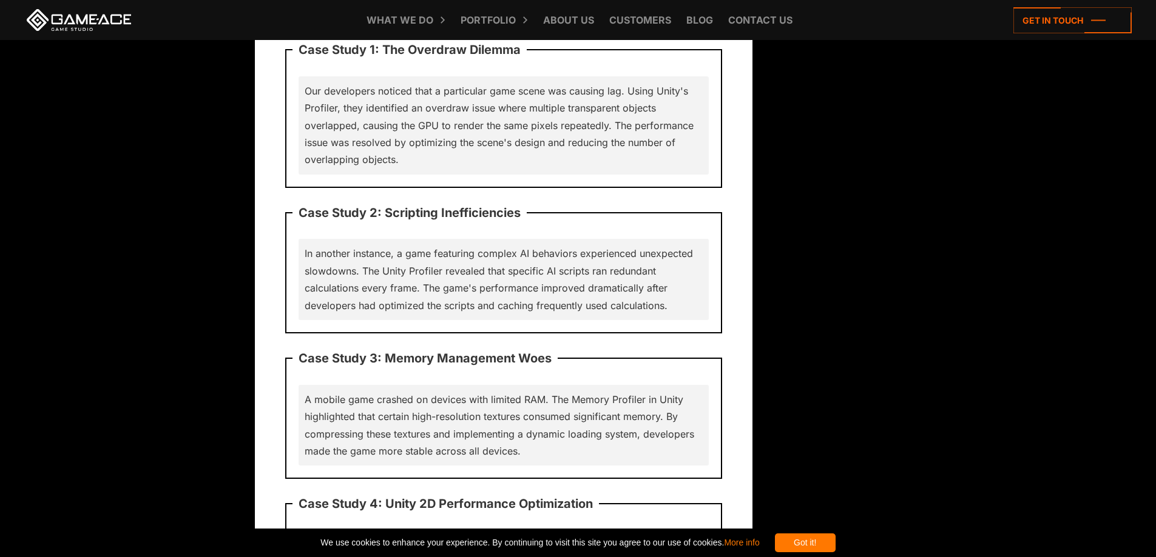
scroll to position [3316, 0]
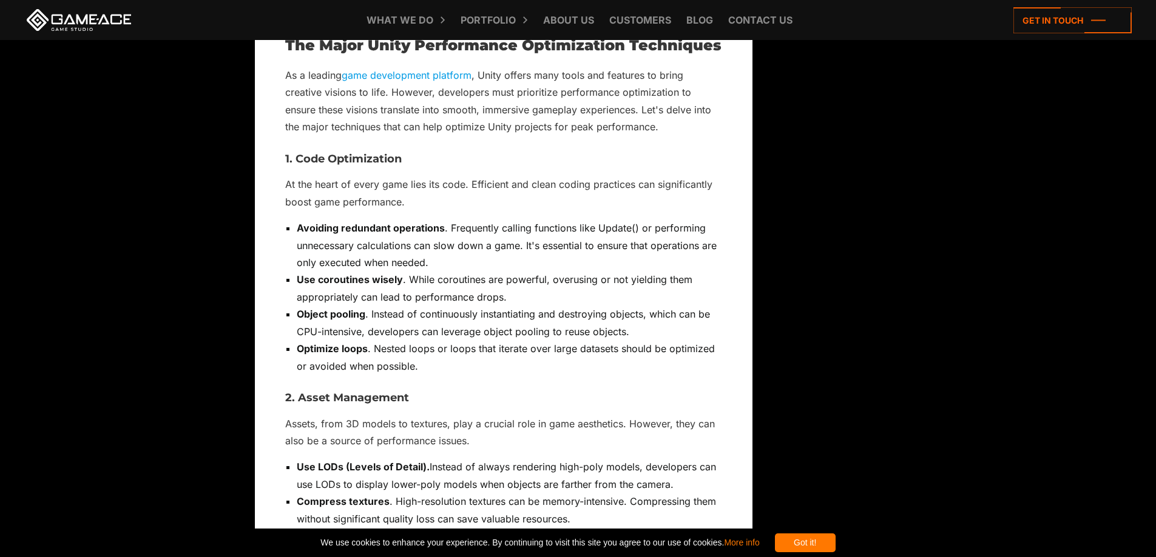
drag, startPoint x: 448, startPoint y: 385, endPoint x: 459, endPoint y: 437, distance: 52.6
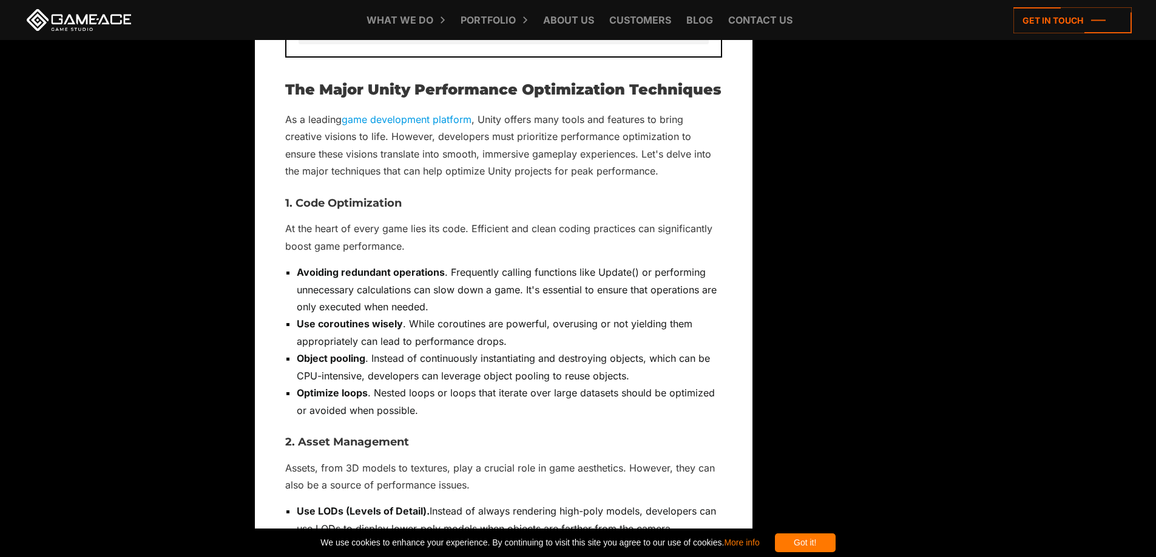
scroll to position [4039, 0]
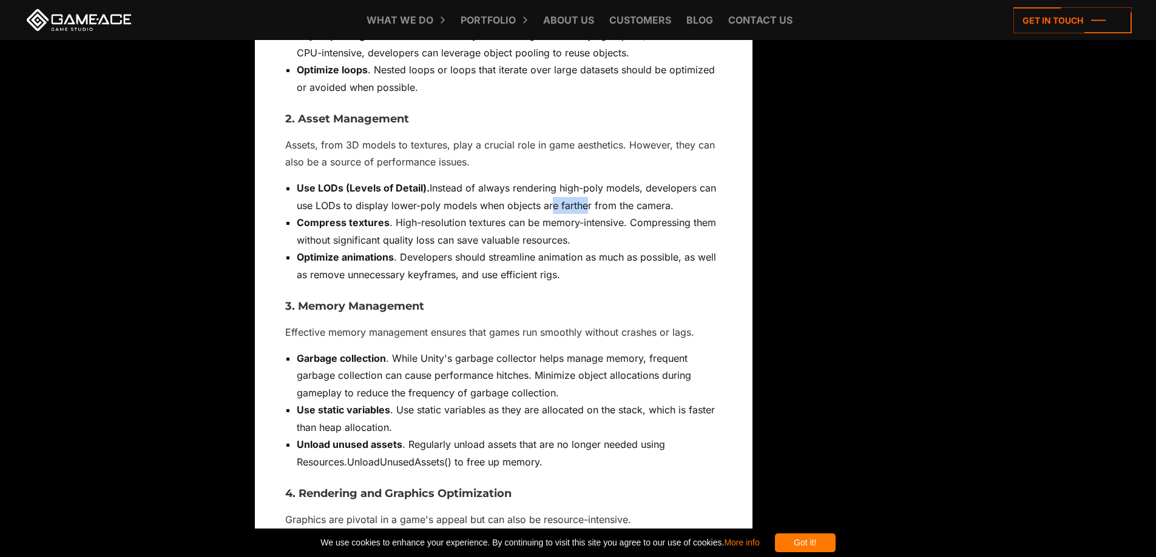
drag, startPoint x: 546, startPoint y: 178, endPoint x: 583, endPoint y: 169, distance: 38.1
click at [582, 180] on li "Use LODs (Levels of Detail). Instead of always rendering high-poly models, deve…" at bounding box center [509, 197] width 425 height 35
click at [583, 180] on li "Use LODs (Levels of Detail). Instead of always rendering high-poly models, deve…" at bounding box center [509, 197] width 425 height 35
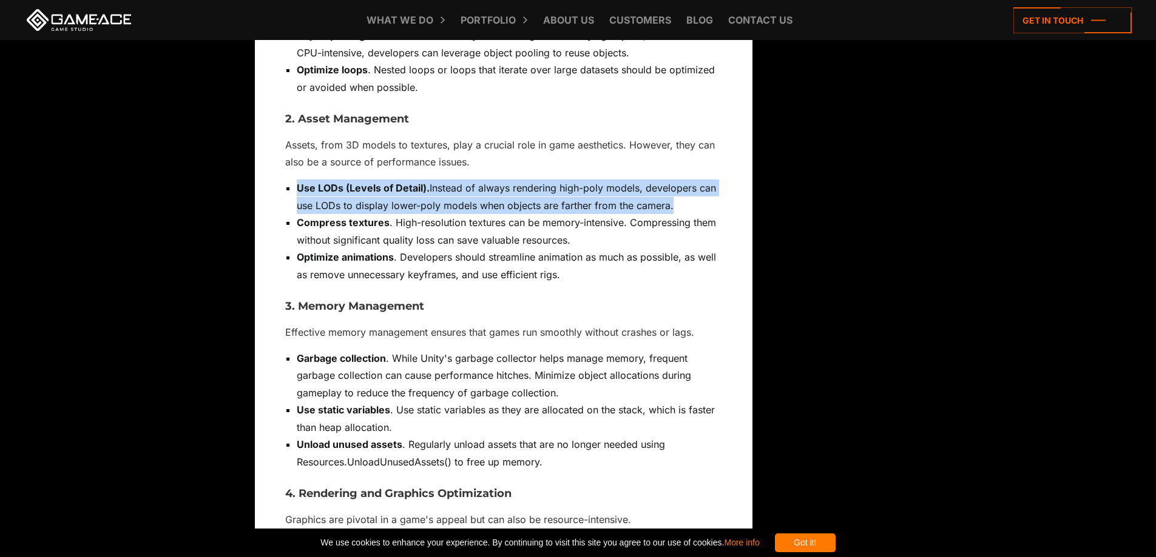
click at [583, 180] on li "Use LODs (Levels of Detail). Instead of always rendering high-poly models, deve…" at bounding box center [509, 197] width 425 height 35
drag, startPoint x: 583, startPoint y: 169, endPoint x: 691, endPoint y: 169, distance: 108.6
click at [691, 180] on li "Use LODs (Levels of Detail). Instead of always rendering high-poly models, deve…" at bounding box center [509, 197] width 425 height 35
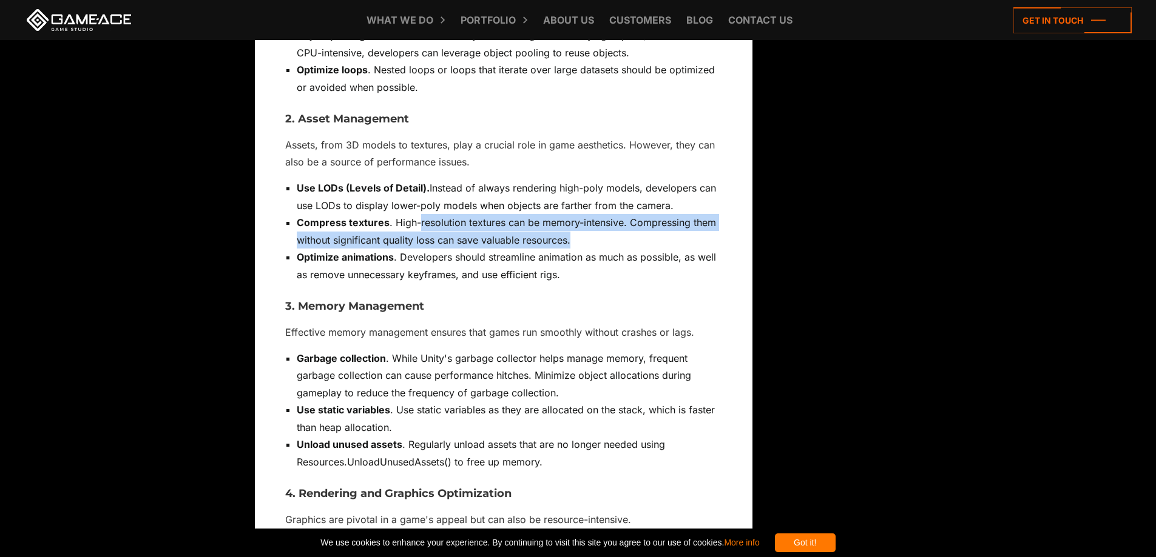
drag, startPoint x: 429, startPoint y: 195, endPoint x: 679, endPoint y: 210, distance: 249.8
click at [679, 214] on li "Compress textures . High-resolution textures can be memory-intensive. Compressi…" at bounding box center [509, 231] width 425 height 35
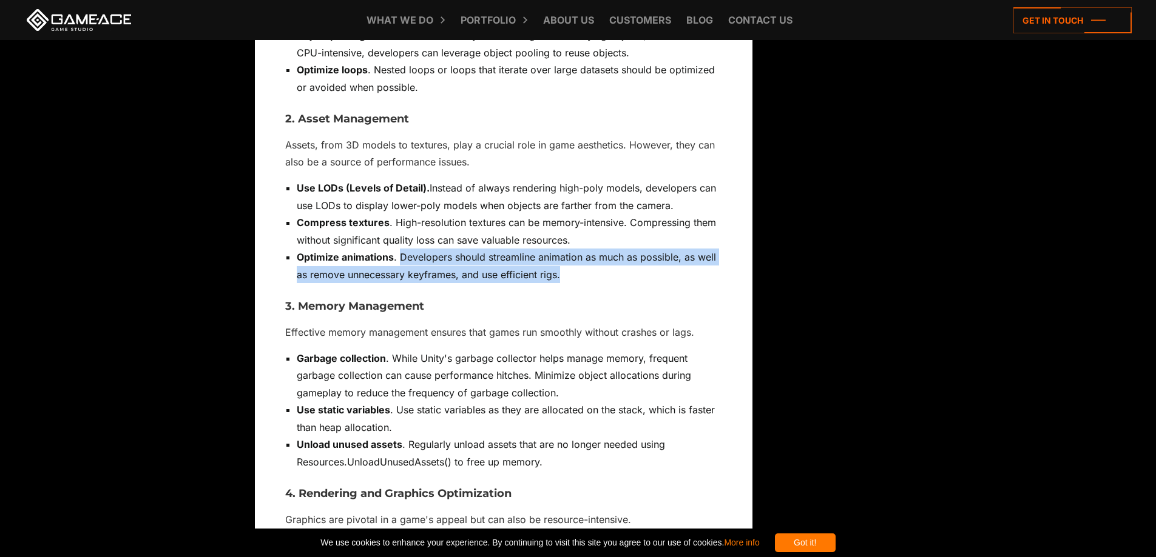
drag, startPoint x: 584, startPoint y: 244, endPoint x: 403, endPoint y: 232, distance: 181.8
click at [403, 249] on li "Optimize animations . Developers should streamline animation as much as possibl…" at bounding box center [509, 266] width 425 height 35
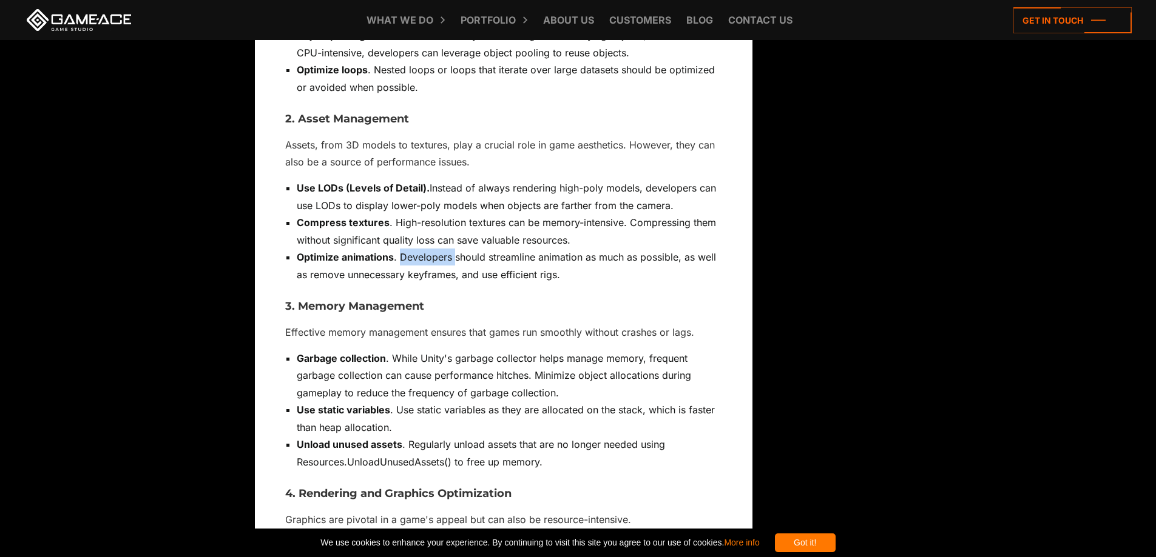
click at [403, 249] on li "Optimize animations . Developers should streamline animation as much as possibl…" at bounding box center [509, 266] width 425 height 35
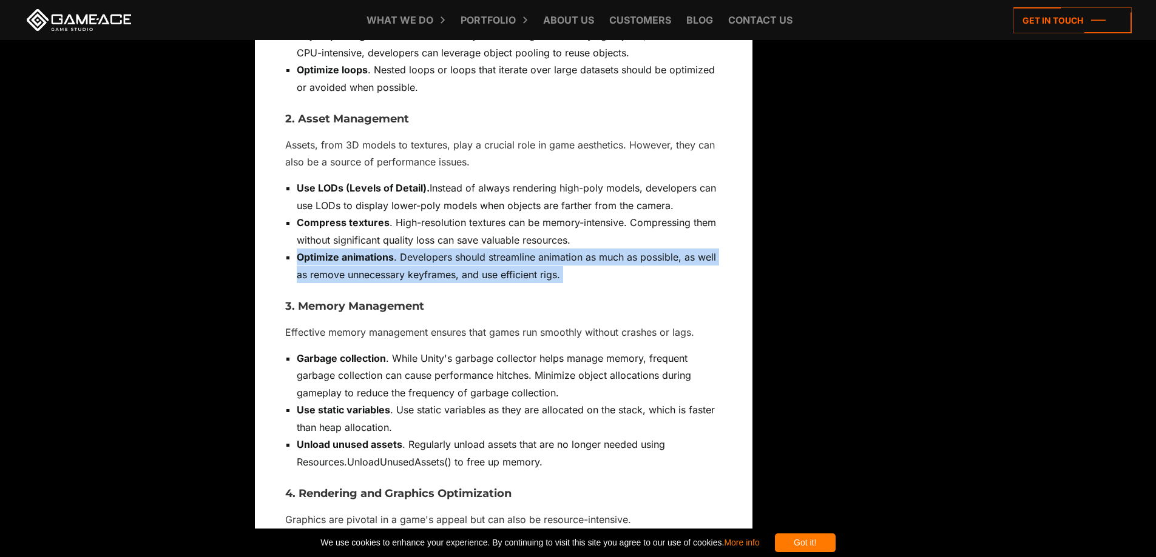
click at [403, 249] on li "Optimize animations . Developers should streamline animation as much as possibl…" at bounding box center [509, 266] width 425 height 35
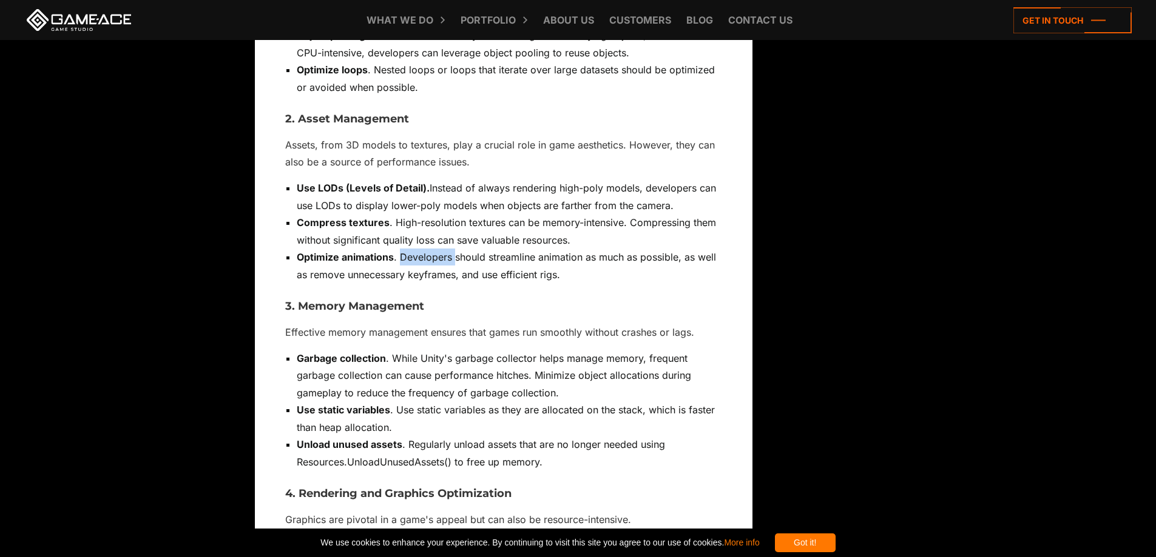
click at [403, 249] on li "Optimize animations . Developers should streamline animation as much as possibl…" at bounding box center [509, 266] width 425 height 35
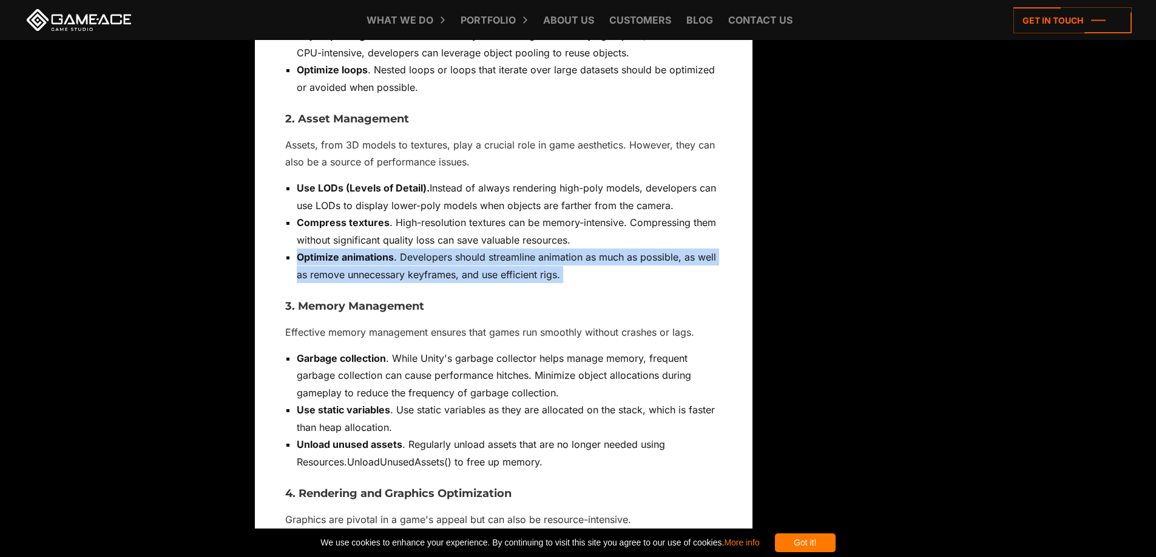
click at [403, 249] on li "Optimize animations . Developers should streamline animation as much as possibl…" at bounding box center [509, 266] width 425 height 35
drag, startPoint x: 403, startPoint y: 232, endPoint x: 424, endPoint y: 248, distance: 26.8
click at [424, 249] on li "Optimize animations . Developers should streamline animation as much as possibl…" at bounding box center [509, 266] width 425 height 35
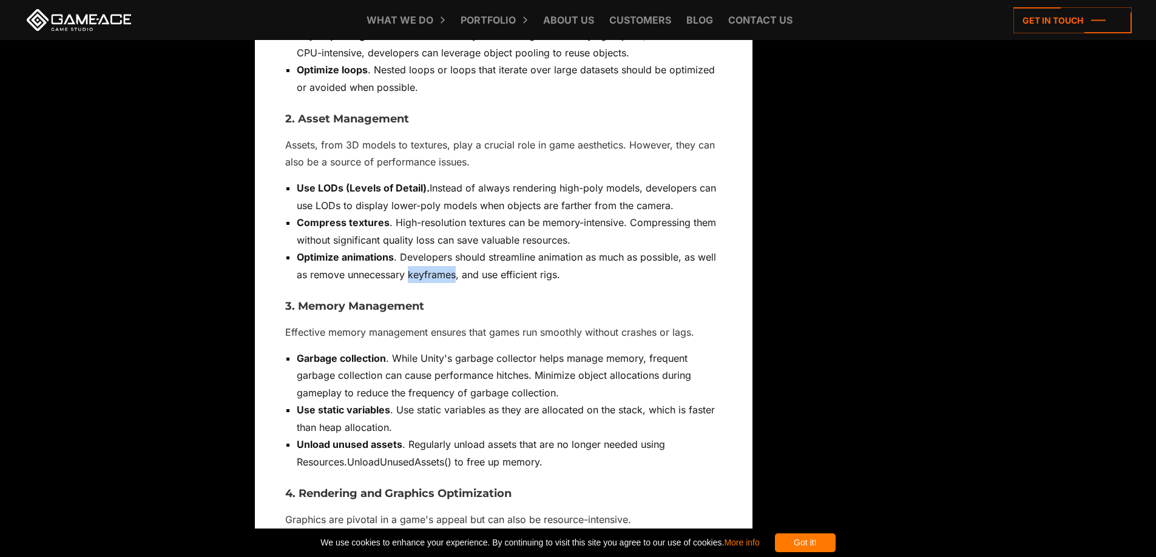
click at [424, 249] on li "Optimize animations . Developers should streamline animation as much as possibl…" at bounding box center [509, 266] width 425 height 35
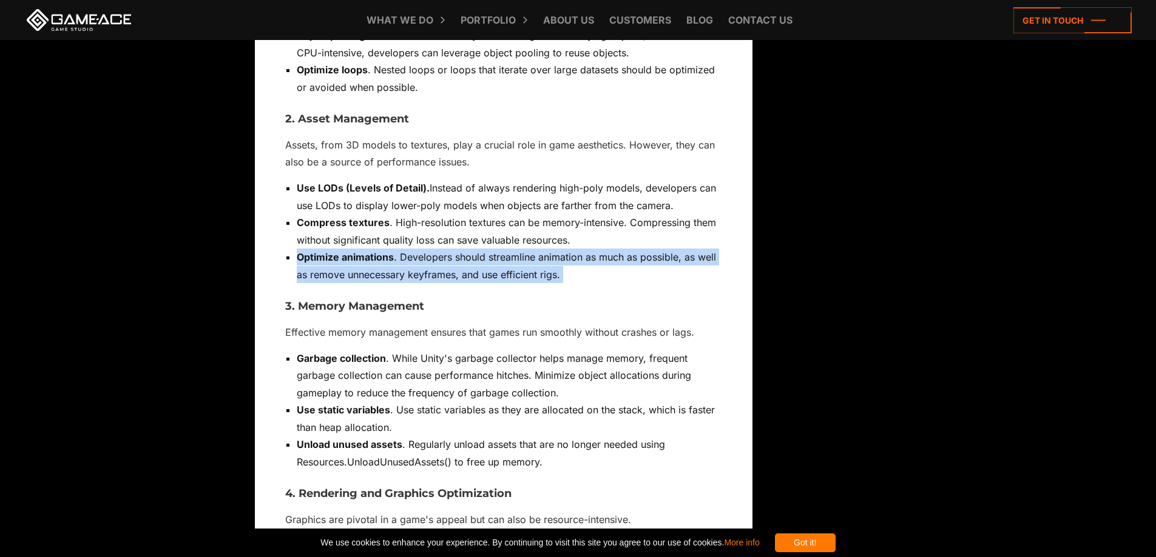
click at [424, 249] on li "Optimize animations . Developers should streamline animation as much as possibl…" at bounding box center [509, 266] width 425 height 35
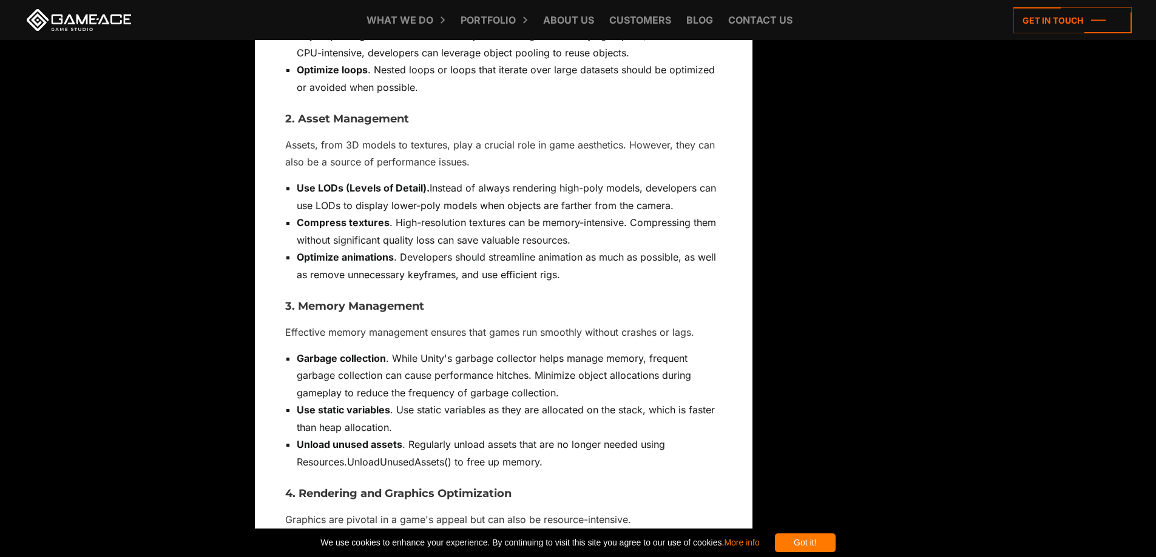
click at [446, 324] on p "Effective memory management ensures that games run smoothly without crashes or …" at bounding box center [503, 332] width 437 height 17
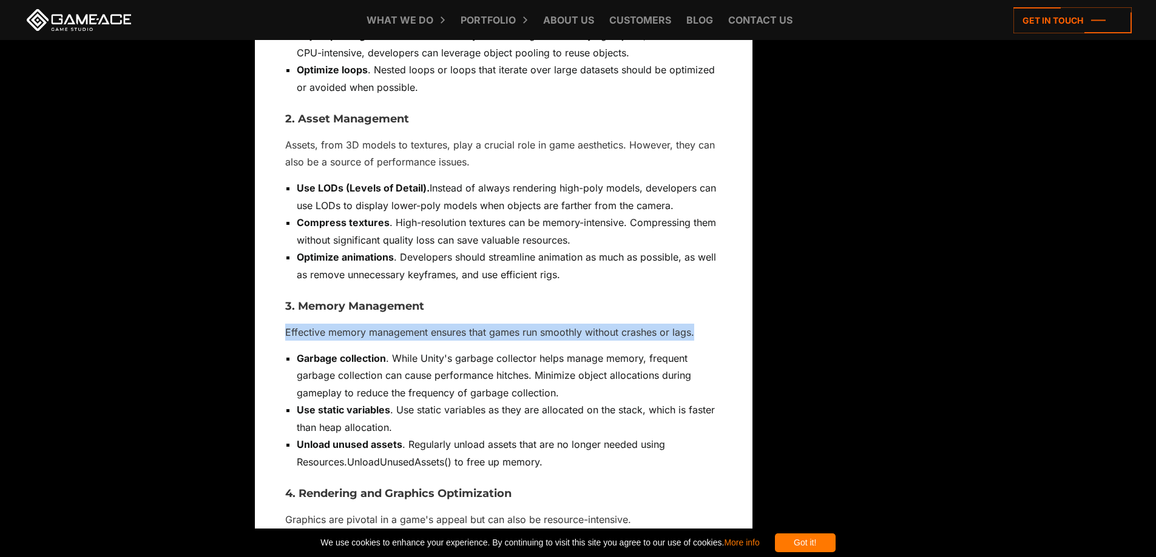
click at [446, 324] on p "Effective memory management ensures that games run smoothly without crashes or …" at bounding box center [503, 332] width 437 height 17
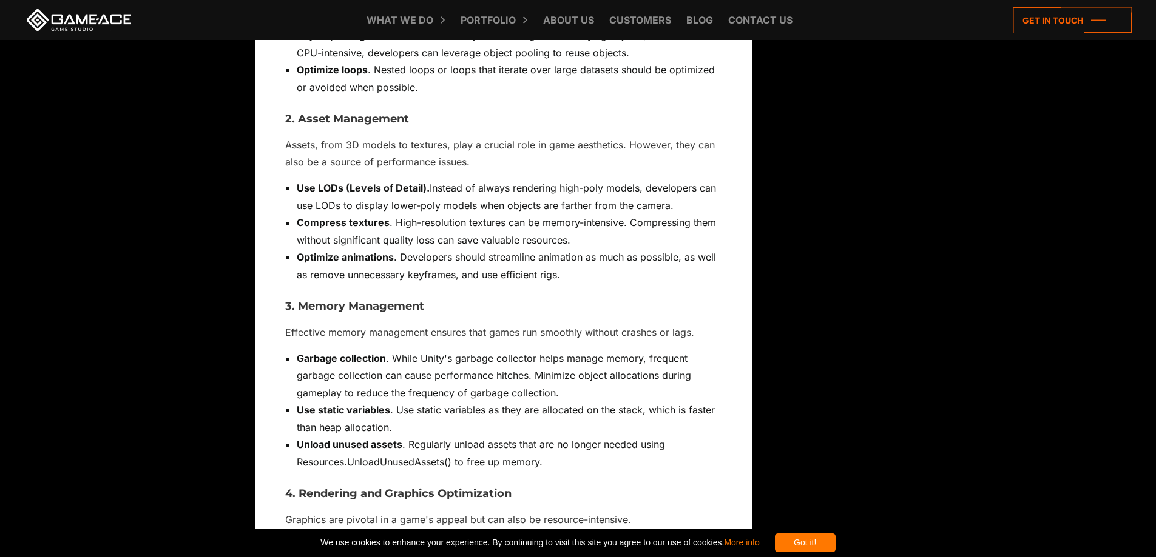
click at [443, 350] on li "Garbage collection . While Unity's garbage collector helps manage memory, frequ…" at bounding box center [509, 376] width 425 height 52
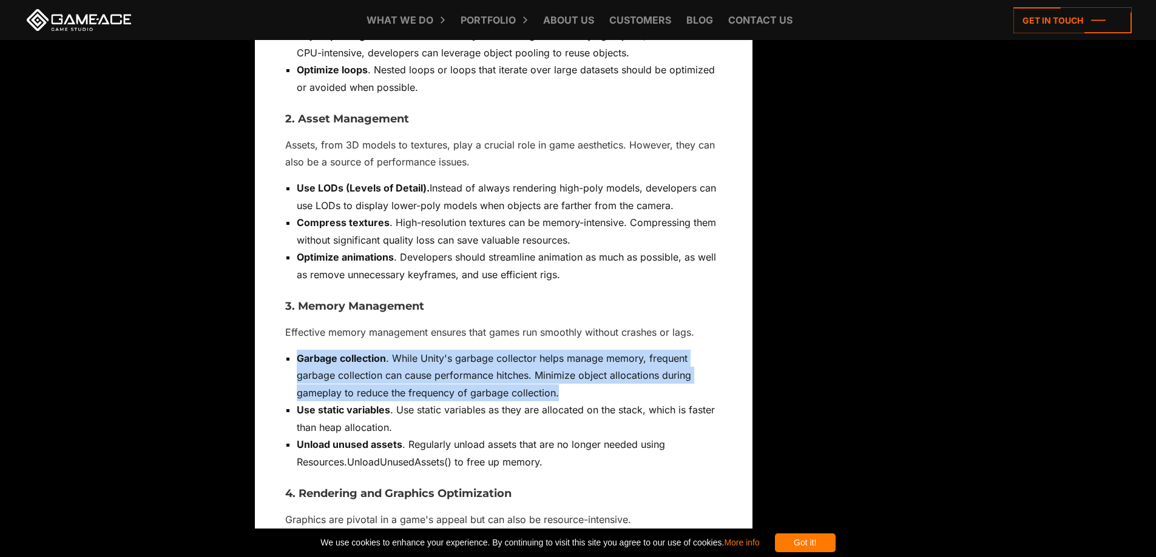
click at [443, 350] on li "Garbage collection . While Unity's garbage collector helps manage memory, frequ…" at bounding box center [509, 376] width 425 height 52
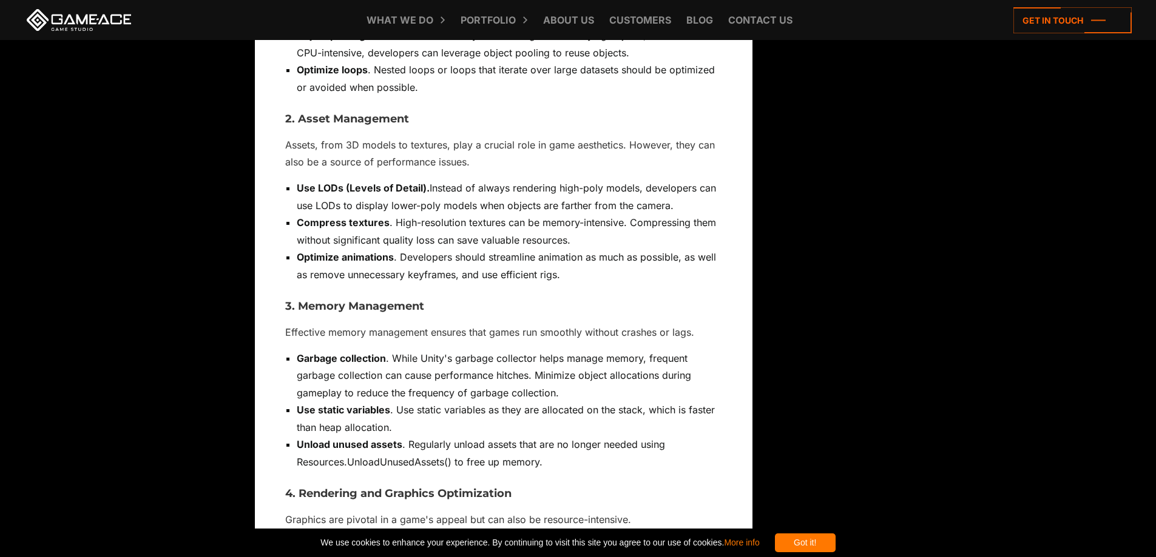
click at [466, 264] on div "The GameDev industry has created an environment where more and more solutions a…" at bounding box center [503, 194] width 437 height 7361
click at [474, 249] on li "Optimize animations . Developers should streamline animation as much as possibl…" at bounding box center [509, 266] width 425 height 35
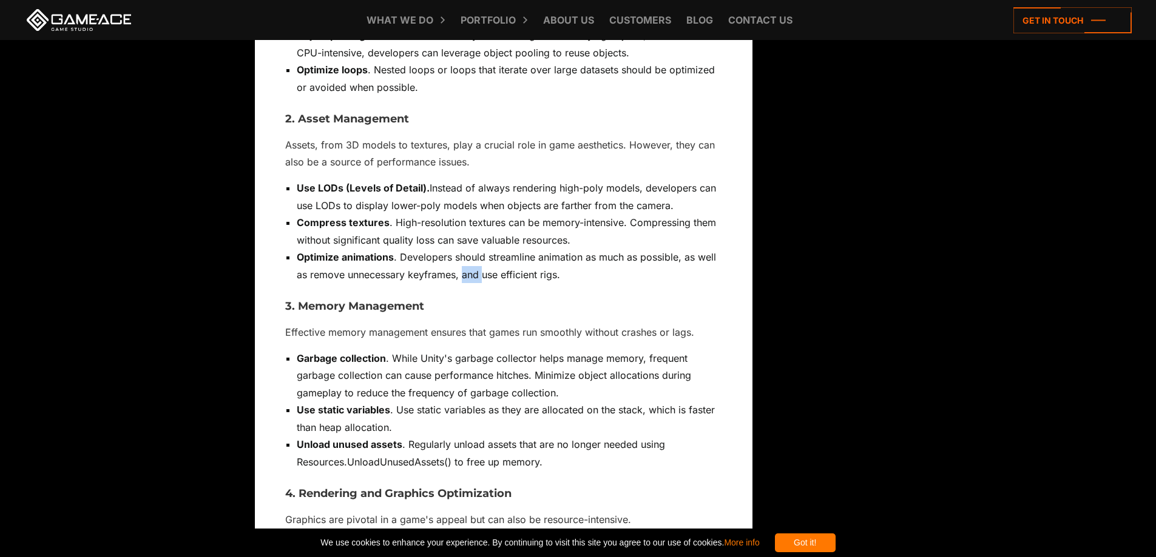
click at [474, 249] on li "Optimize animations . Developers should streamline animation as much as possibl…" at bounding box center [509, 266] width 425 height 35
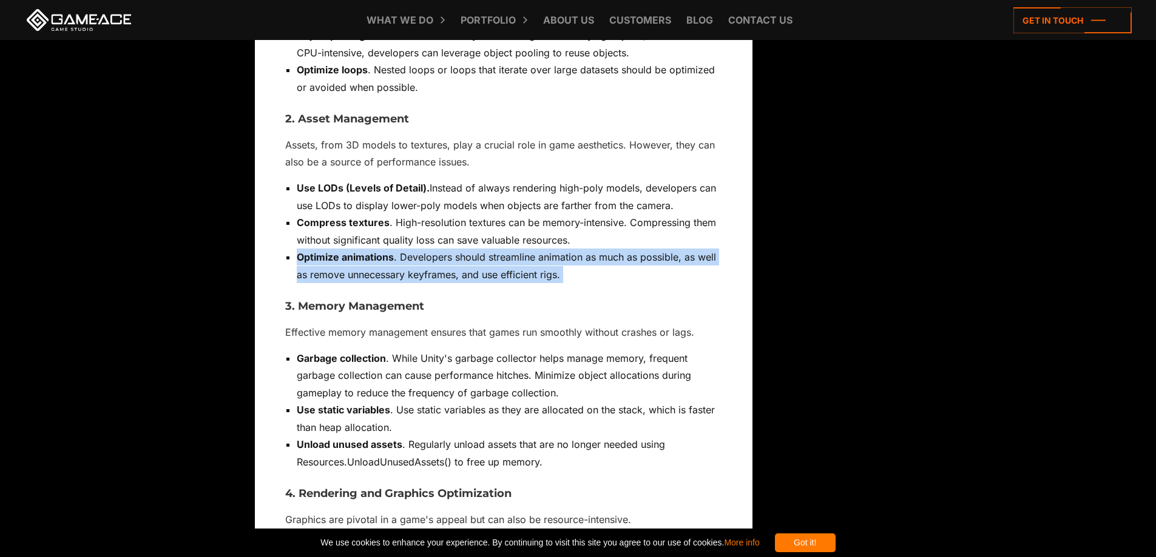
click at [474, 249] on li "Optimize animations . Developers should streamline animation as much as possibl…" at bounding box center [509, 266] width 425 height 35
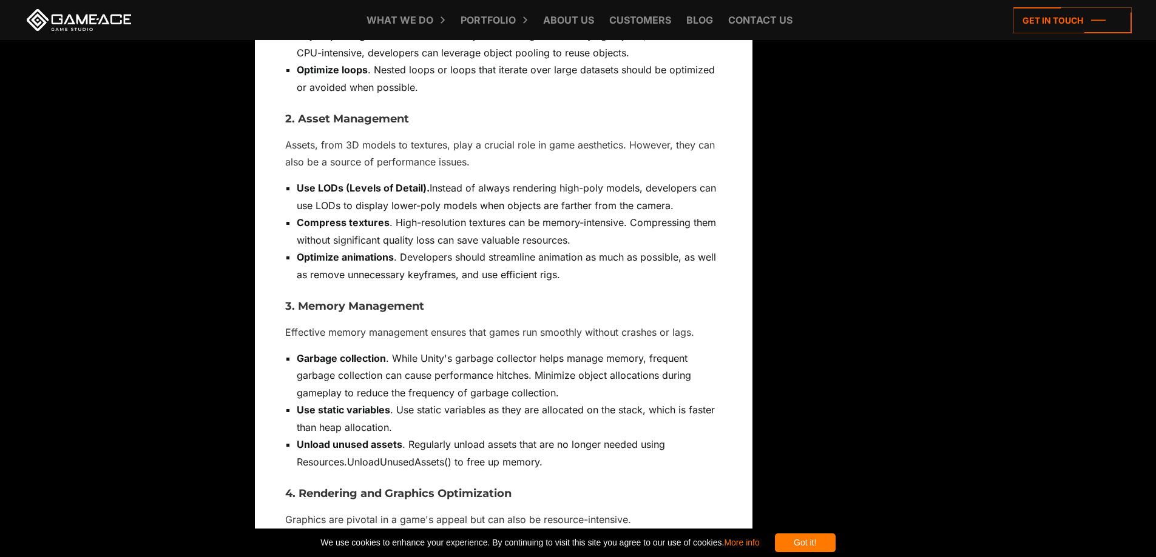
click at [422, 350] on li "Garbage collection . While Unity's garbage collector helps manage memory, frequ…" at bounding box center [509, 376] width 425 height 52
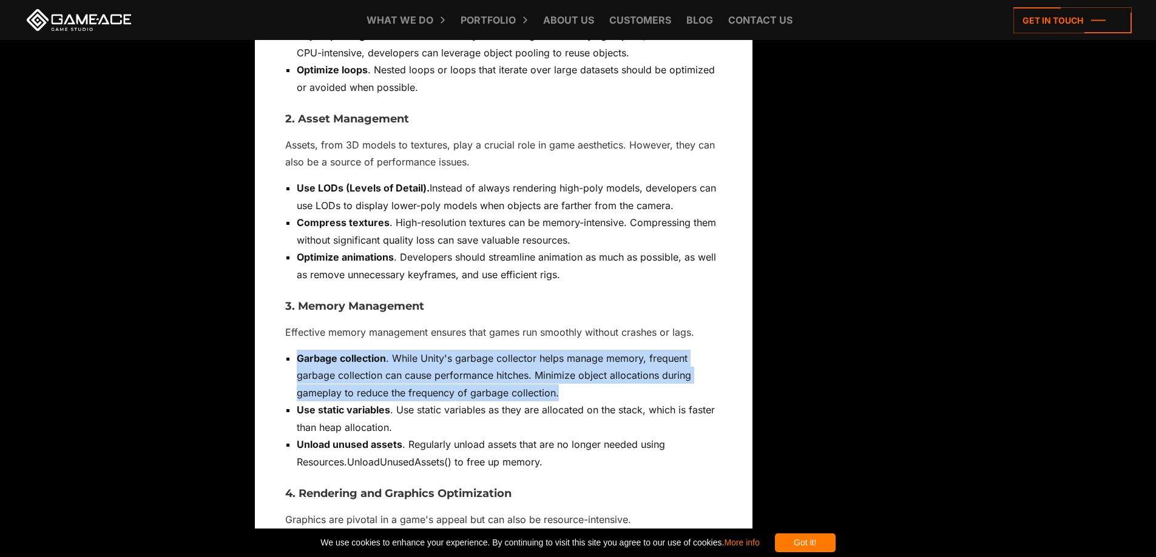
click at [422, 350] on li "Garbage collection . While Unity's garbage collector helps manage memory, frequ…" at bounding box center [509, 376] width 425 height 52
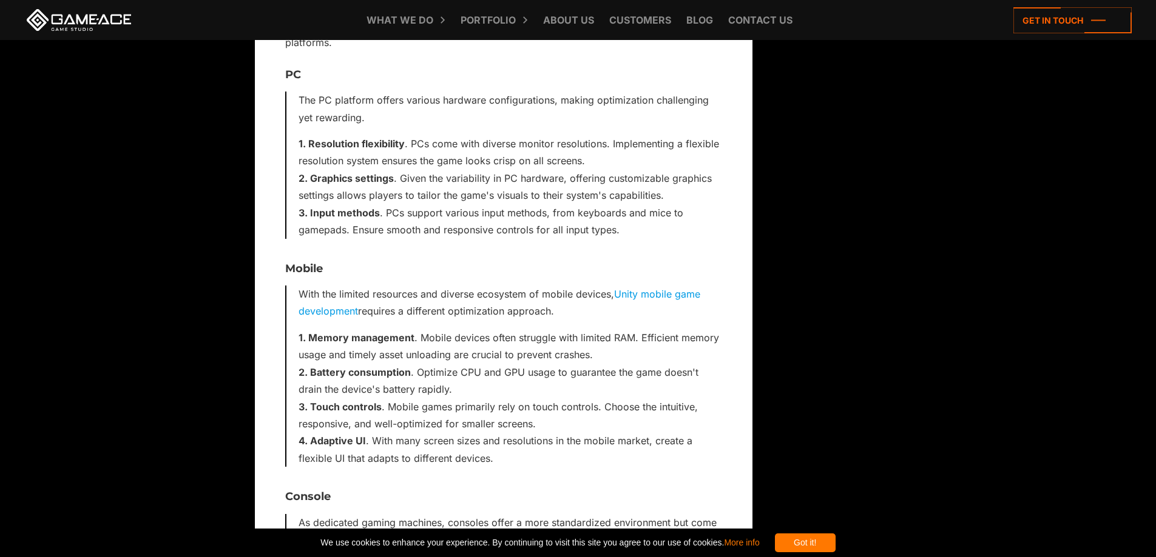
scroll to position [5334, 0]
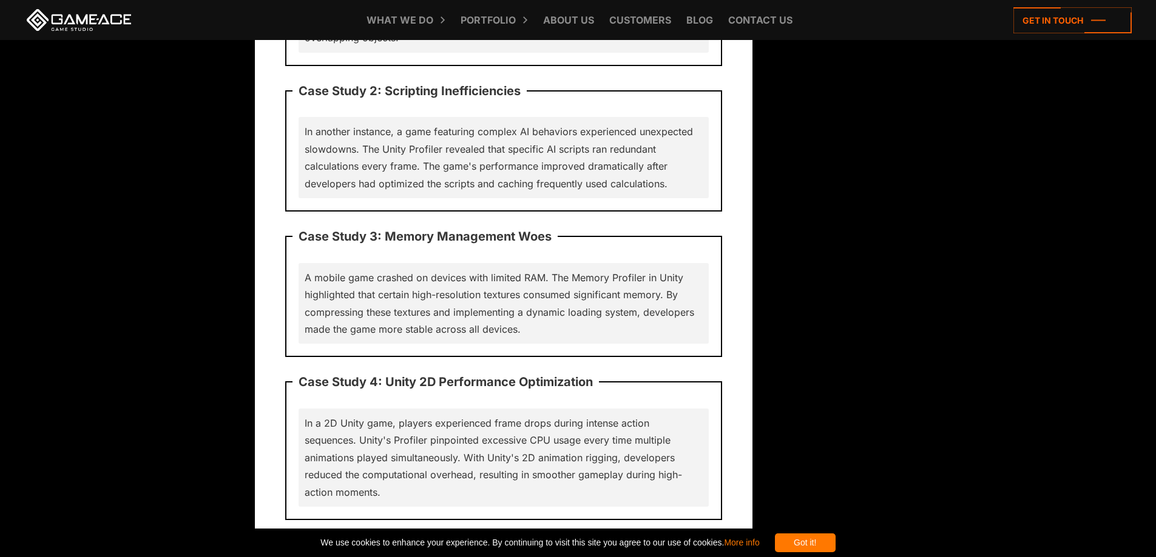
scroll to position [3397, 0]
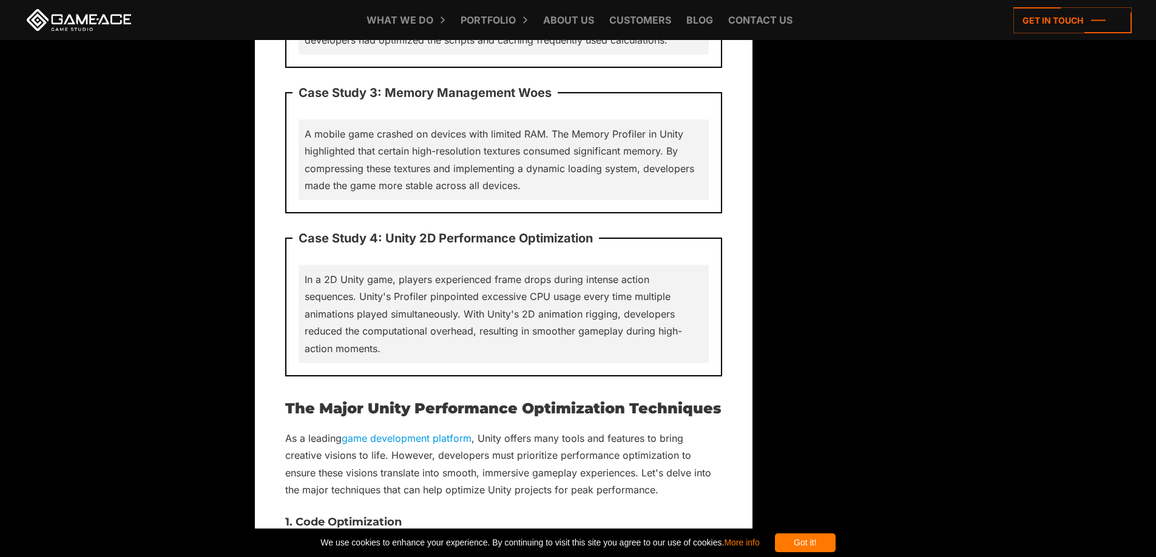
click at [489, 288] on p "In a 2D Unity game, players experienced frame drops during intense action seque…" at bounding box center [503, 314] width 398 height 86
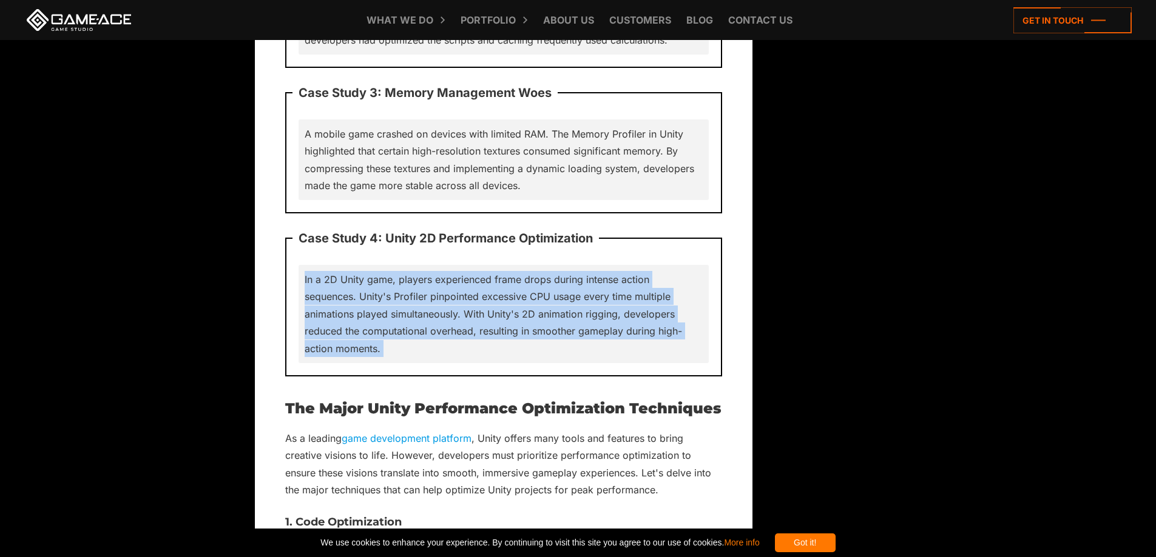
click at [489, 288] on p "In a 2D Unity game, players experienced frame drops during intense action seque…" at bounding box center [503, 314] width 398 height 86
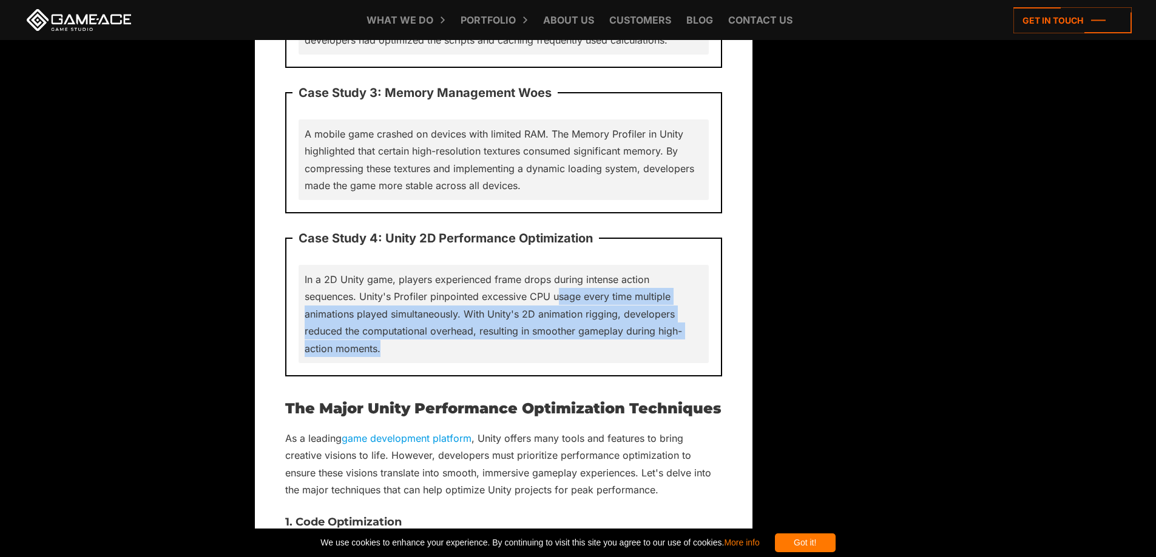
drag, startPoint x: 576, startPoint y: 259, endPoint x: 616, endPoint y: 309, distance: 64.3
click at [616, 309] on p "In a 2D Unity game, players experienced frame drops during intense action seque…" at bounding box center [503, 314] width 398 height 86
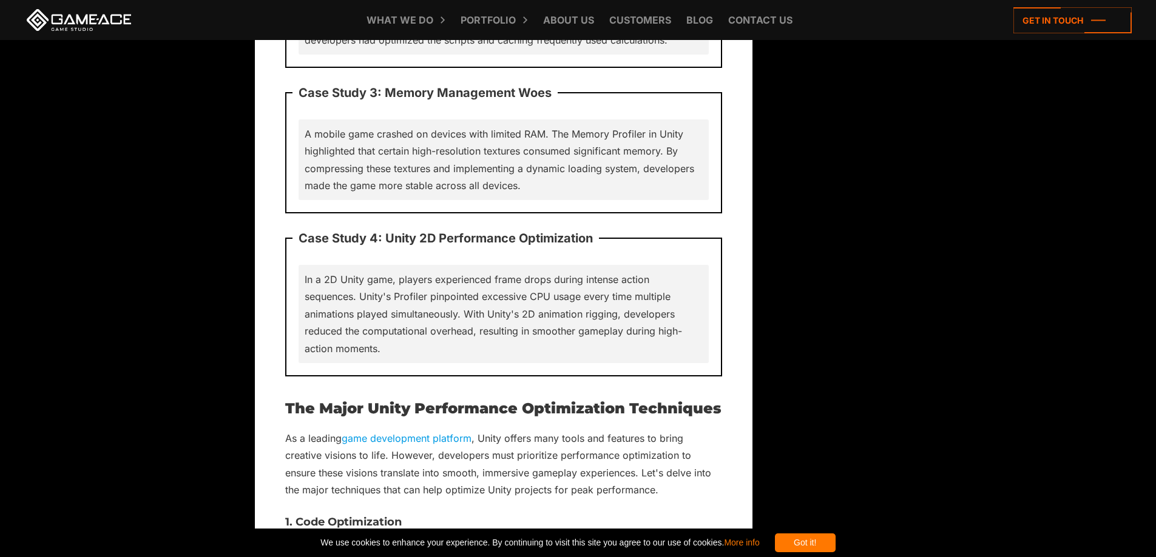
click at [616, 309] on p "In a 2D Unity game, players experienced frame drops during intense action seque…" at bounding box center [503, 314] width 398 height 86
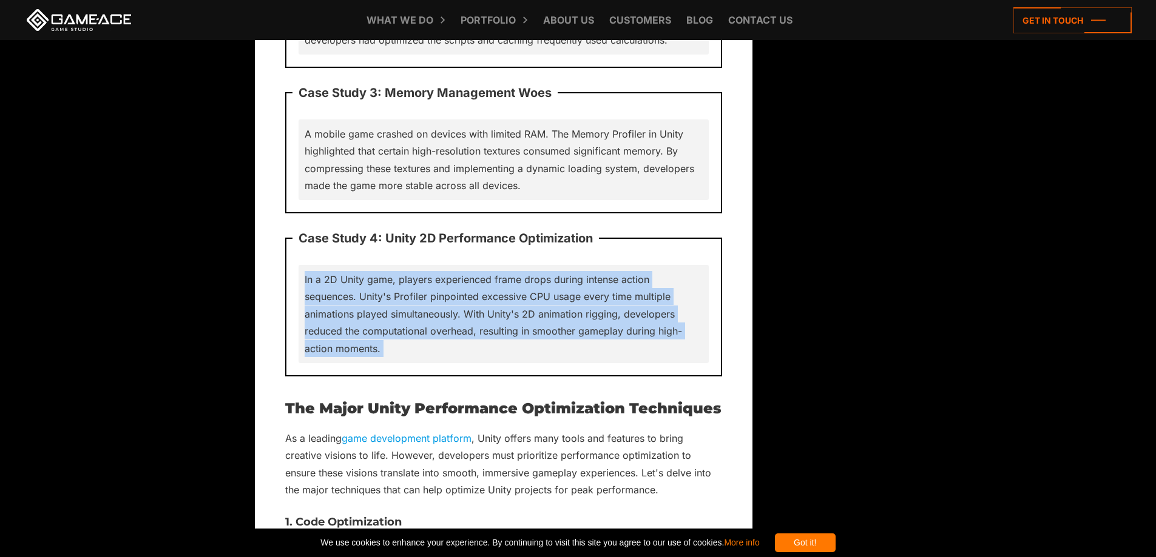
click at [616, 309] on p "In a 2D Unity game, players experienced frame drops during intense action seque…" at bounding box center [503, 314] width 398 height 86
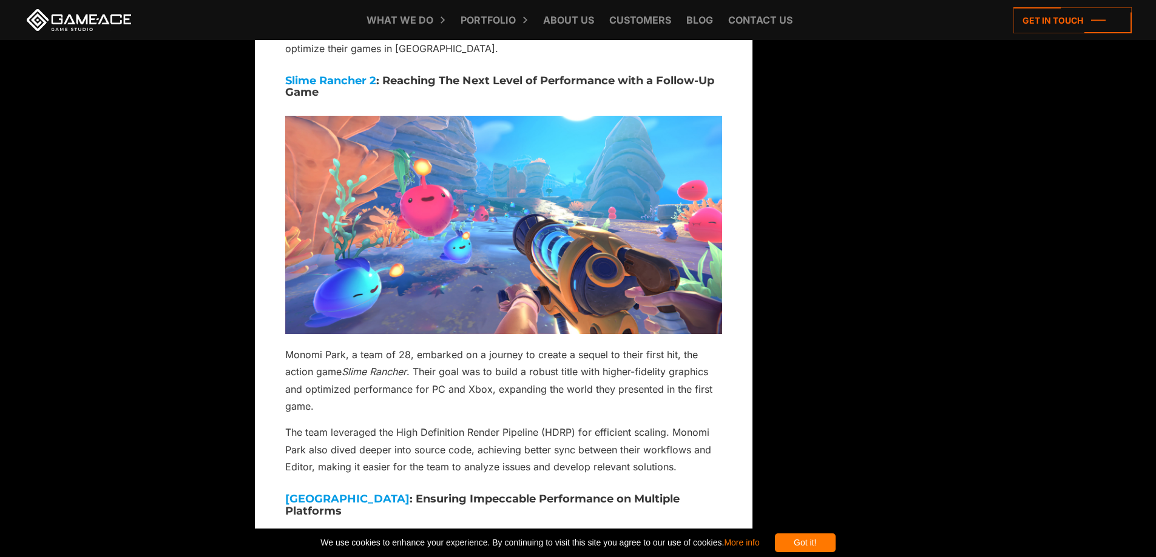
scroll to position [6713, 0]
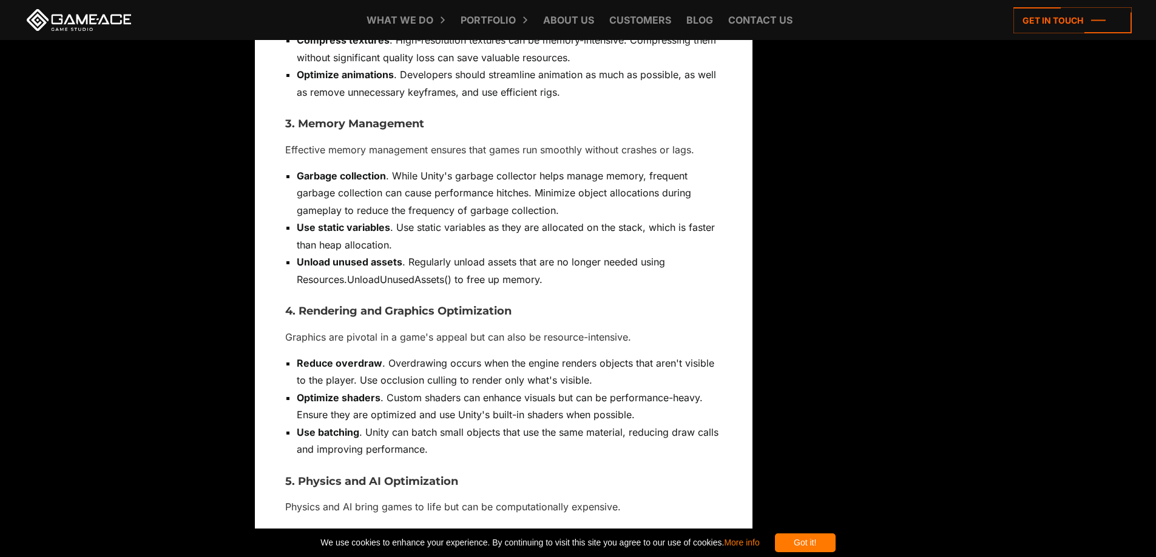
drag, startPoint x: 644, startPoint y: 436, endPoint x: 606, endPoint y: 167, distance: 271.4
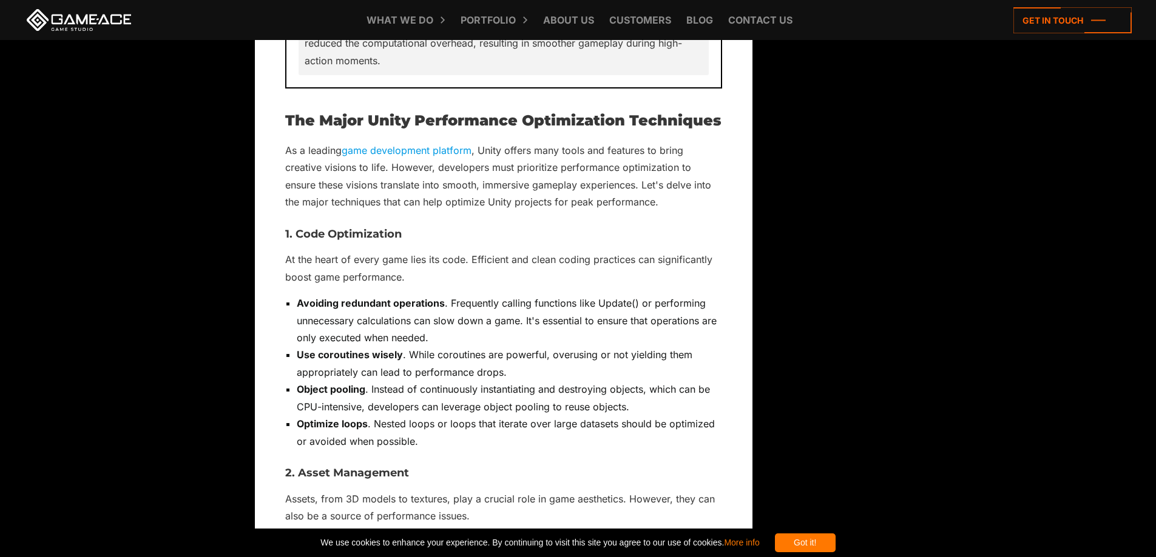
click at [404, 416] on li "Optimize loops . Nested loops or loops that iterate over large datasets should …" at bounding box center [509, 433] width 425 height 35
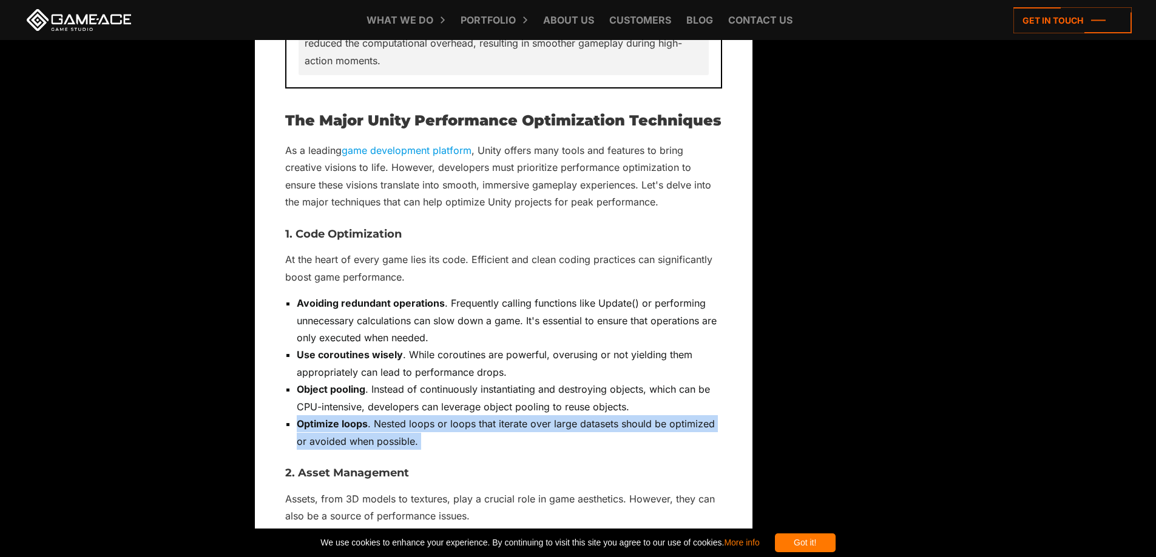
click at [404, 416] on li "Optimize loops . Nested loops or loops that iterate over large datasets should …" at bounding box center [509, 433] width 425 height 35
click at [499, 416] on li "Optimize loops . Nested loops or loops that iterate over large datasets should …" at bounding box center [509, 433] width 425 height 35
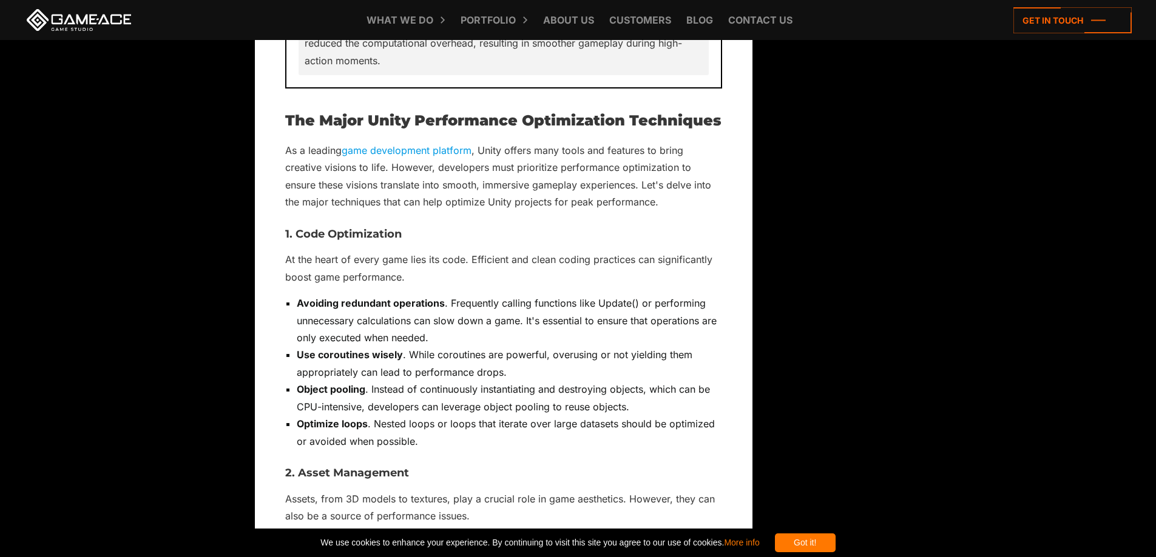
click at [499, 416] on li "Optimize loops . Nested loops or loops that iterate over large datasets should …" at bounding box center [509, 433] width 425 height 35
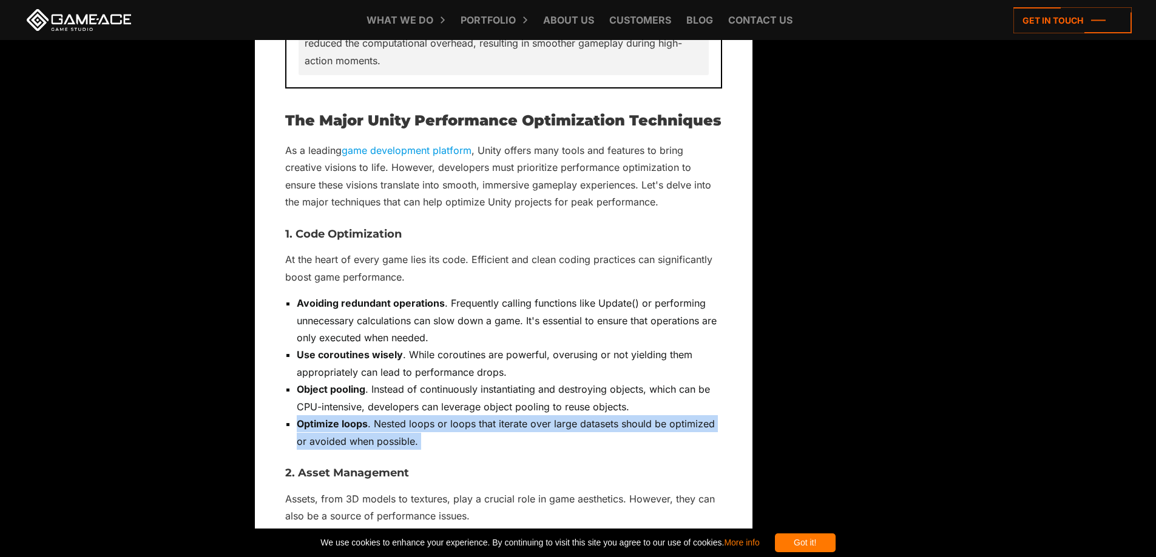
click at [499, 416] on li "Optimize loops . Nested loops or loops that iterate over large datasets should …" at bounding box center [509, 433] width 425 height 35
